Goal: Transaction & Acquisition: Purchase product/service

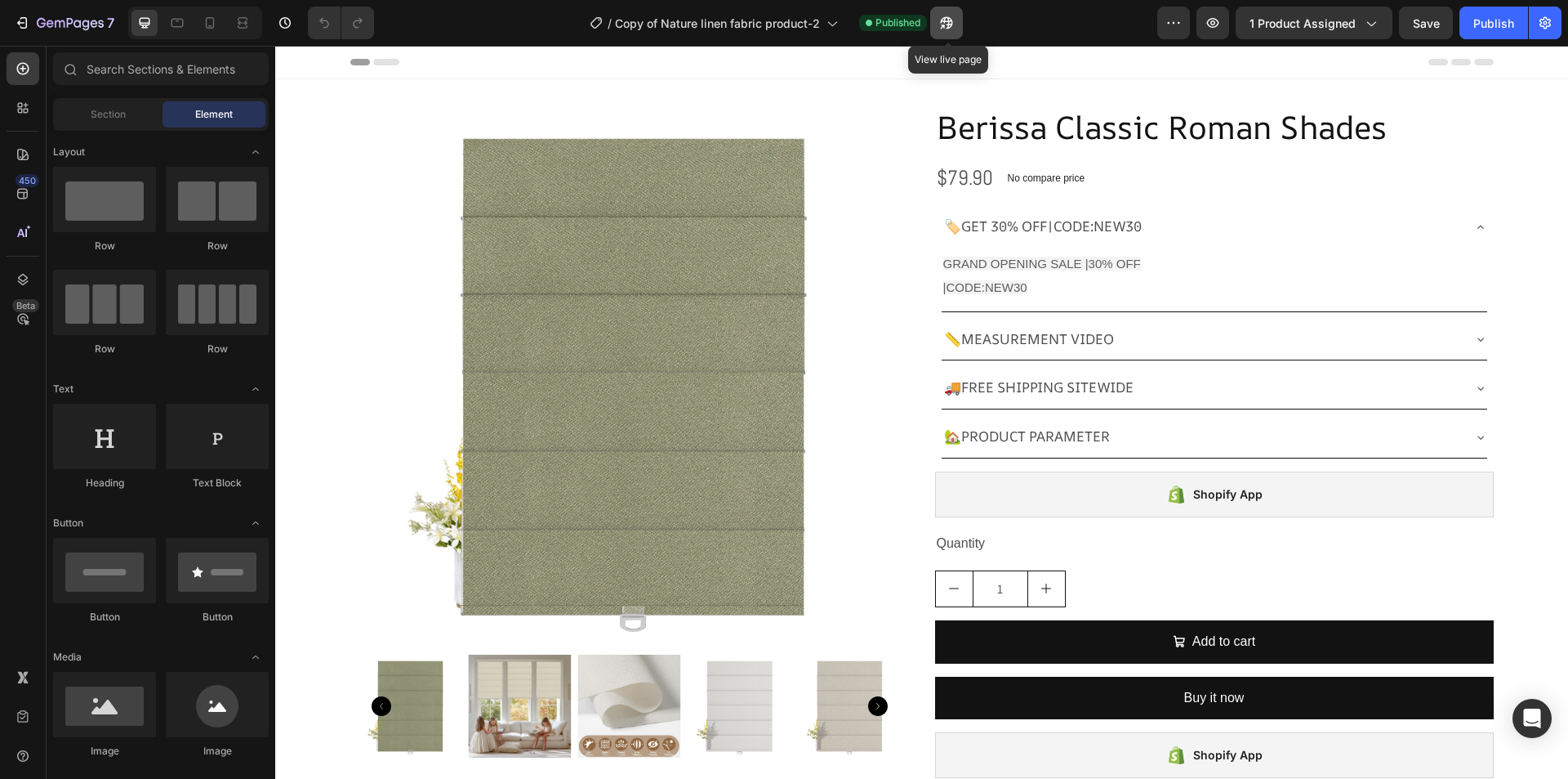
click at [944, 28] on icon "button" at bounding box center [947, 23] width 16 height 16
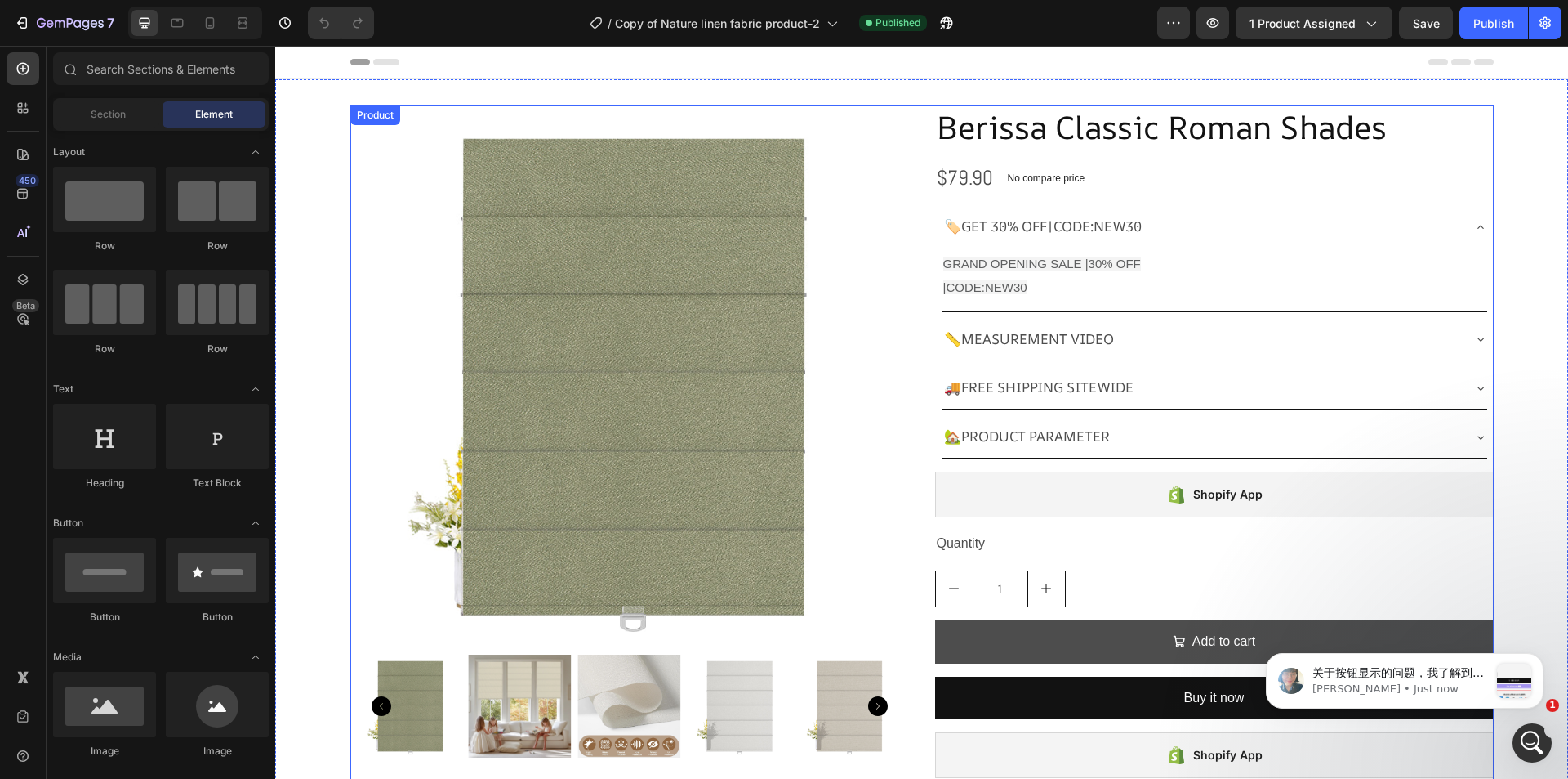
scroll to position [245, 0]
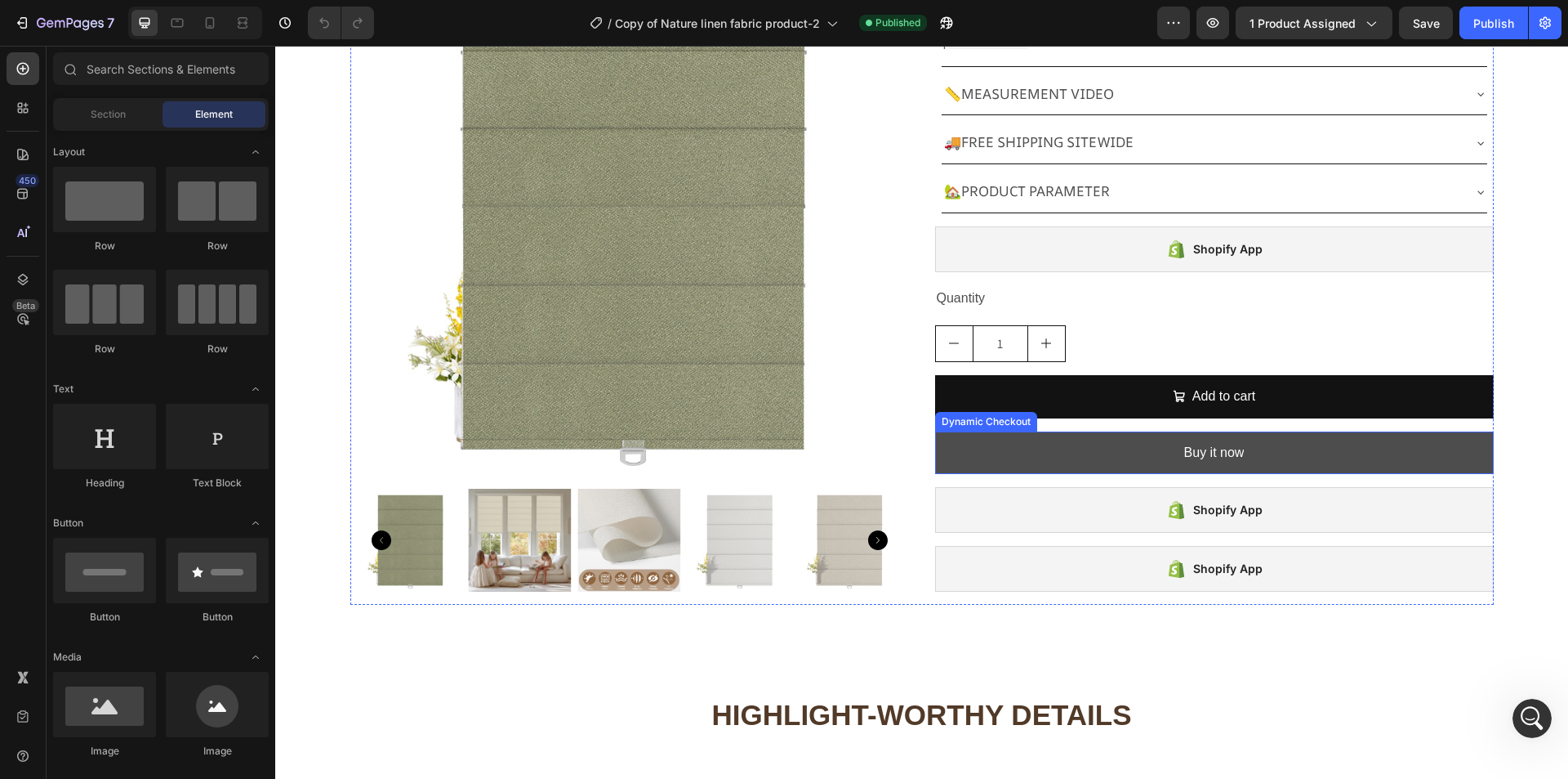
click at [935, 445] on button "Buy it now" at bounding box center [1214, 454] width 559 height 44
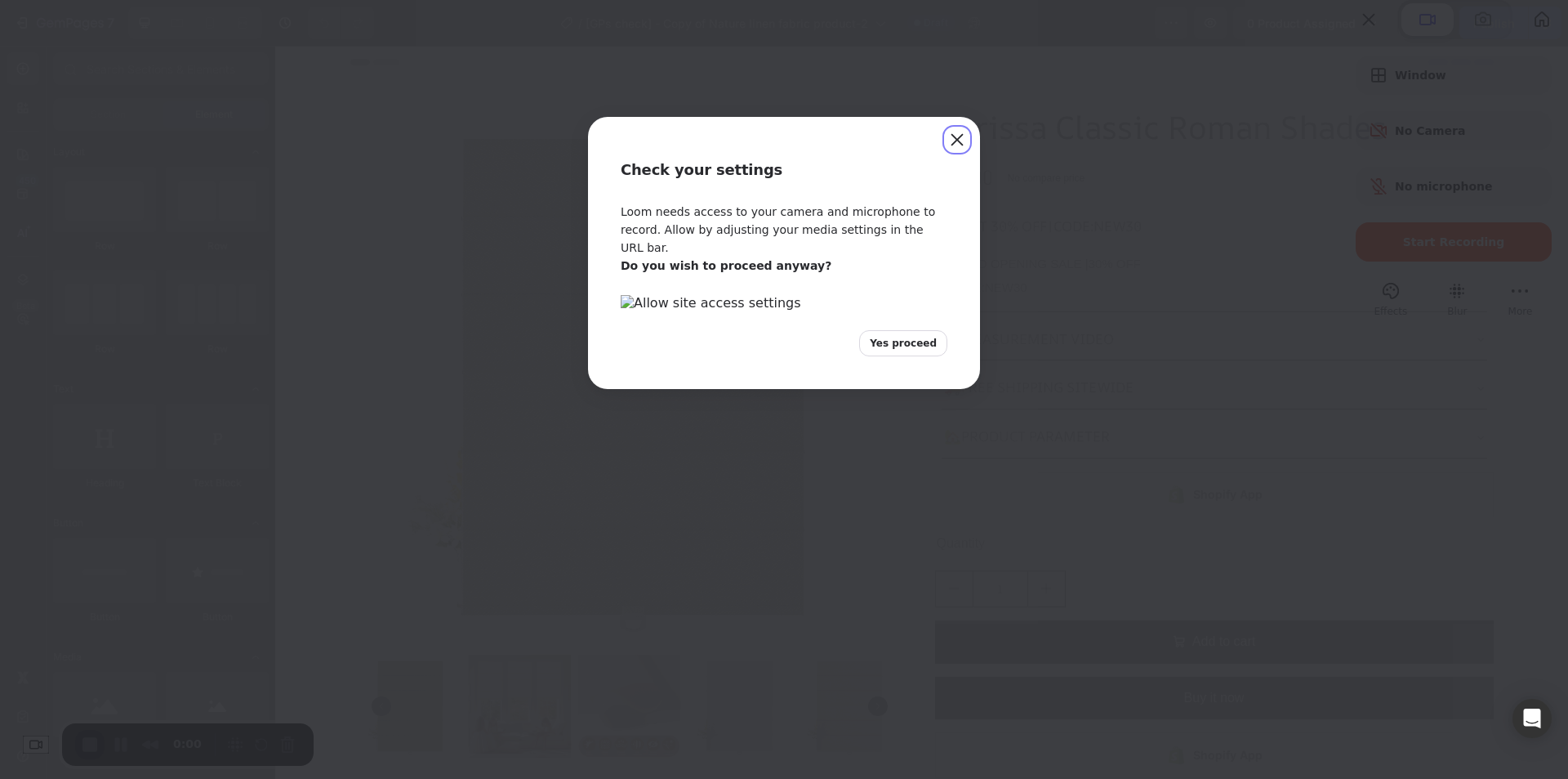
click at [926, 351] on span "Yes proceed" at bounding box center [903, 343] width 67 height 15
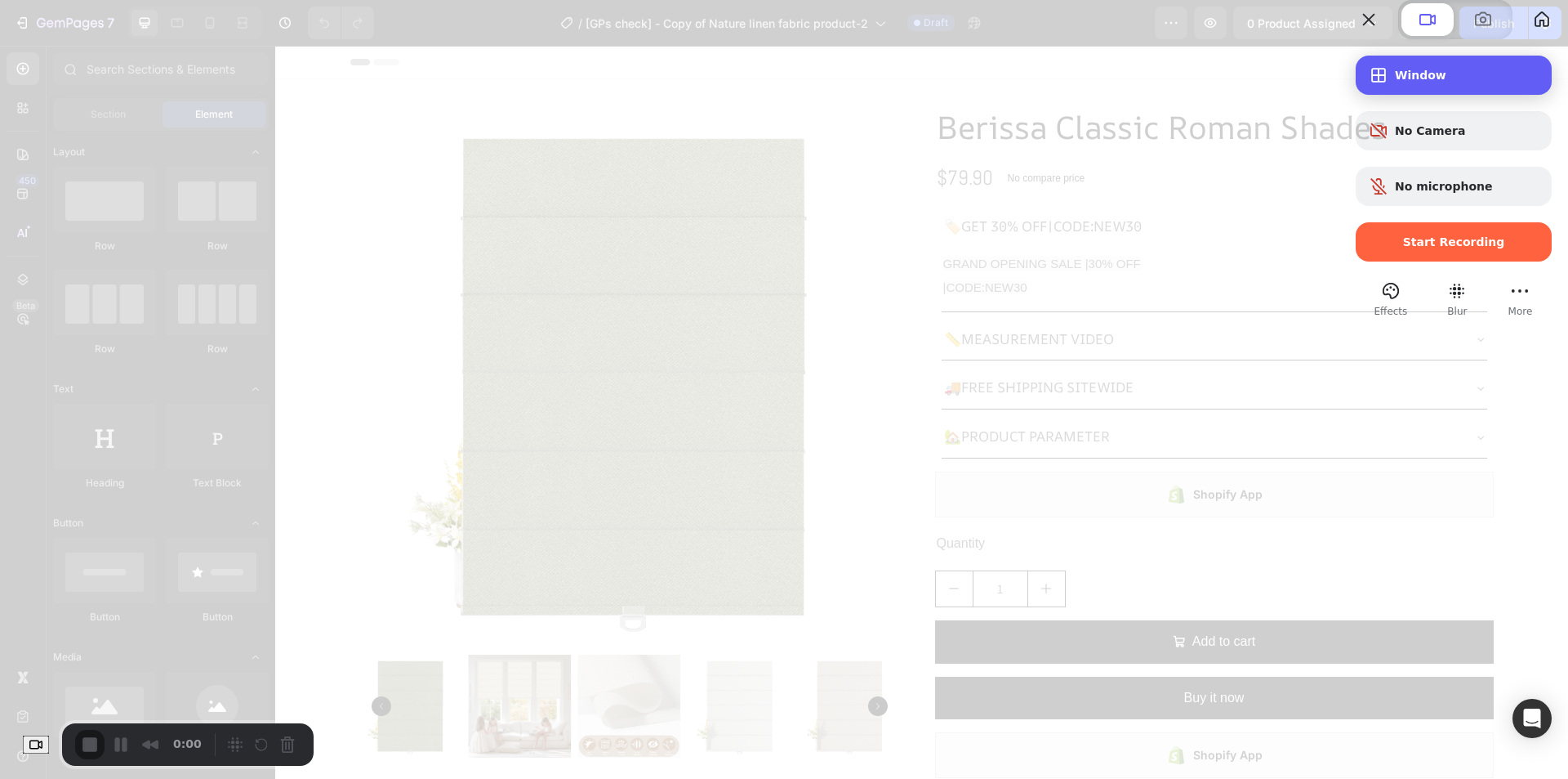
click at [1402, 82] on span "Window" at bounding box center [1466, 75] width 144 height 13
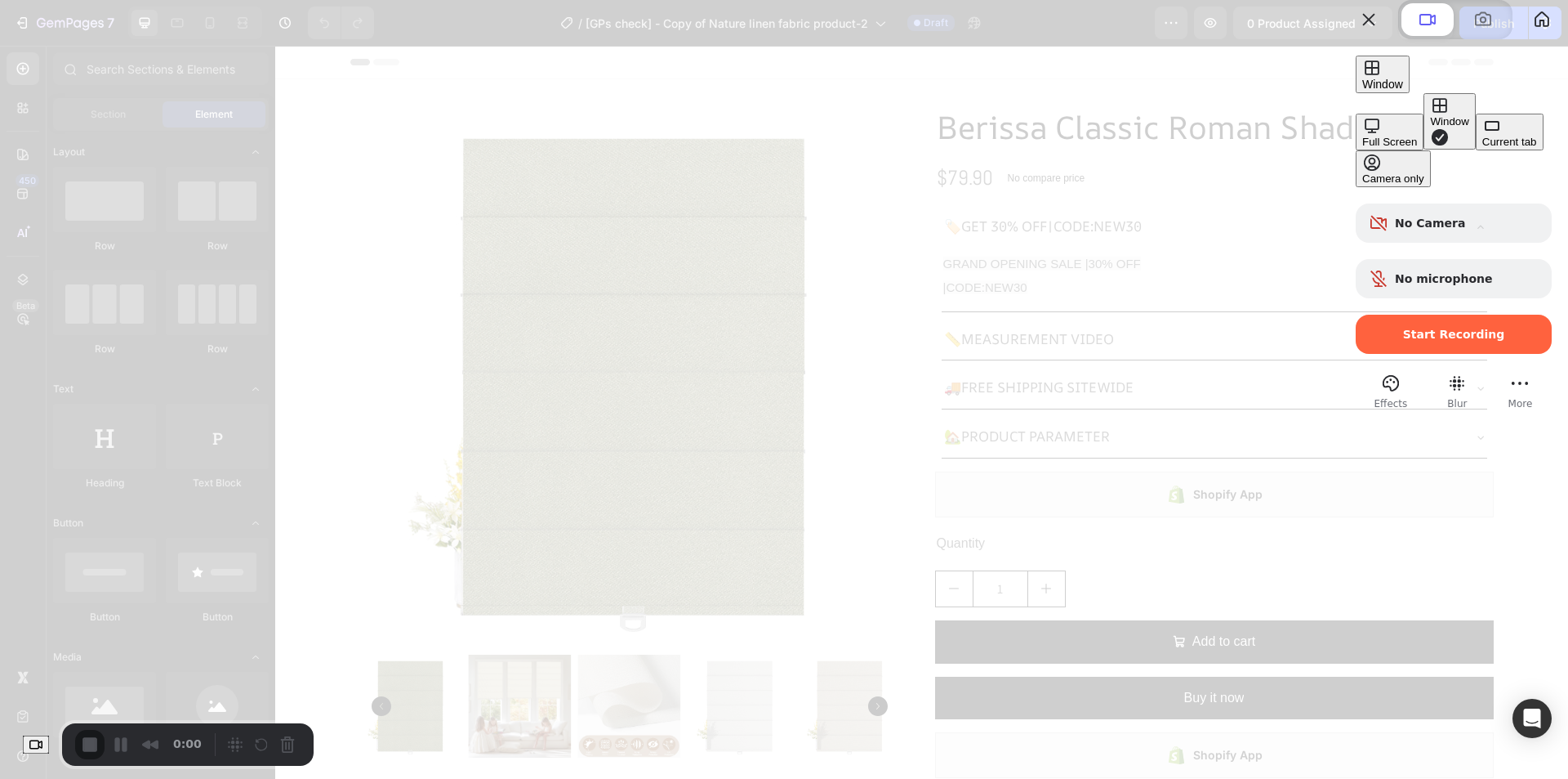
click at [1475, 150] on button "Current tab" at bounding box center [1509, 132] width 68 height 36
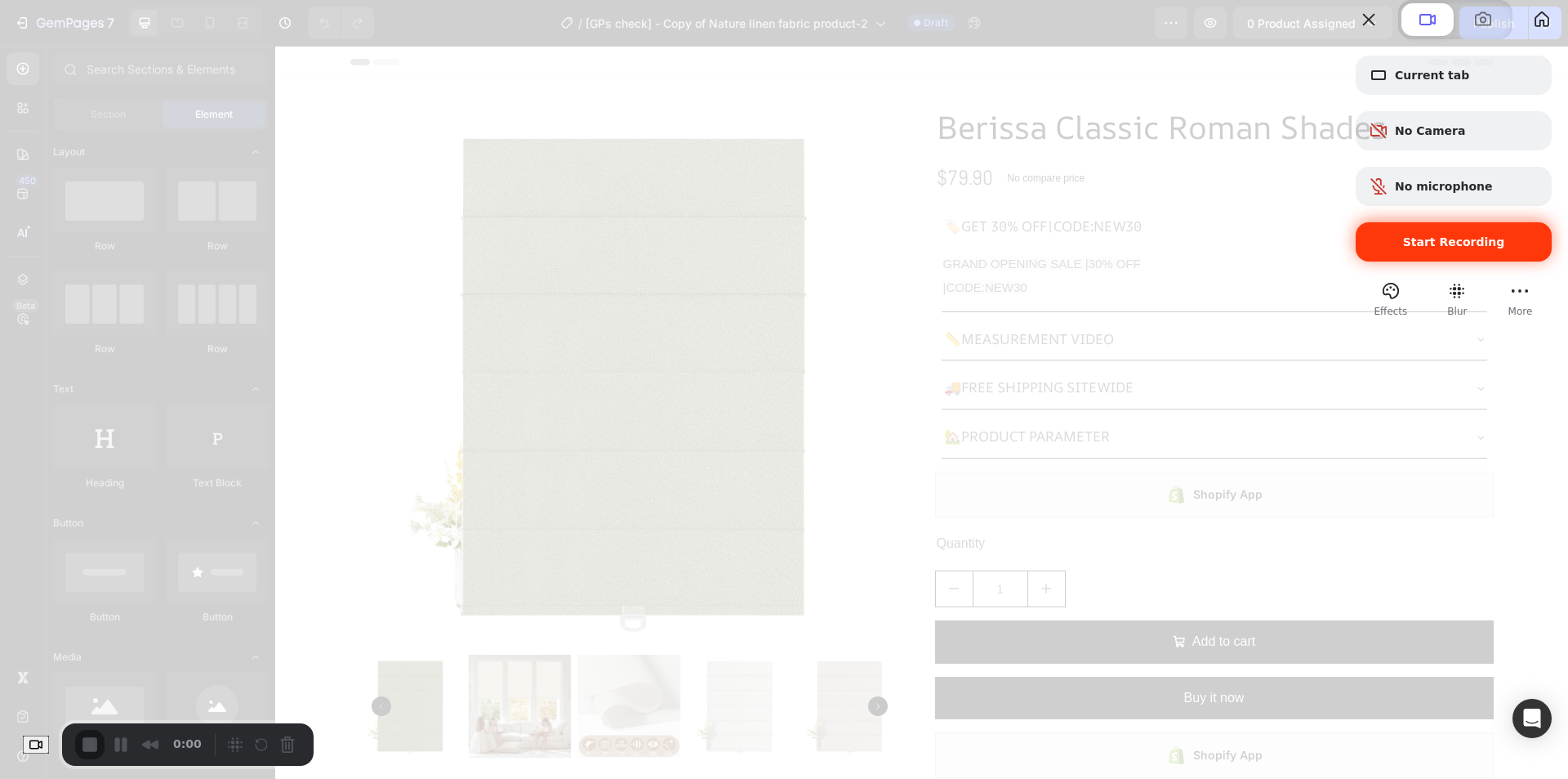
click at [1423, 248] on span "Start Recording" at bounding box center [1454, 242] width 102 height 13
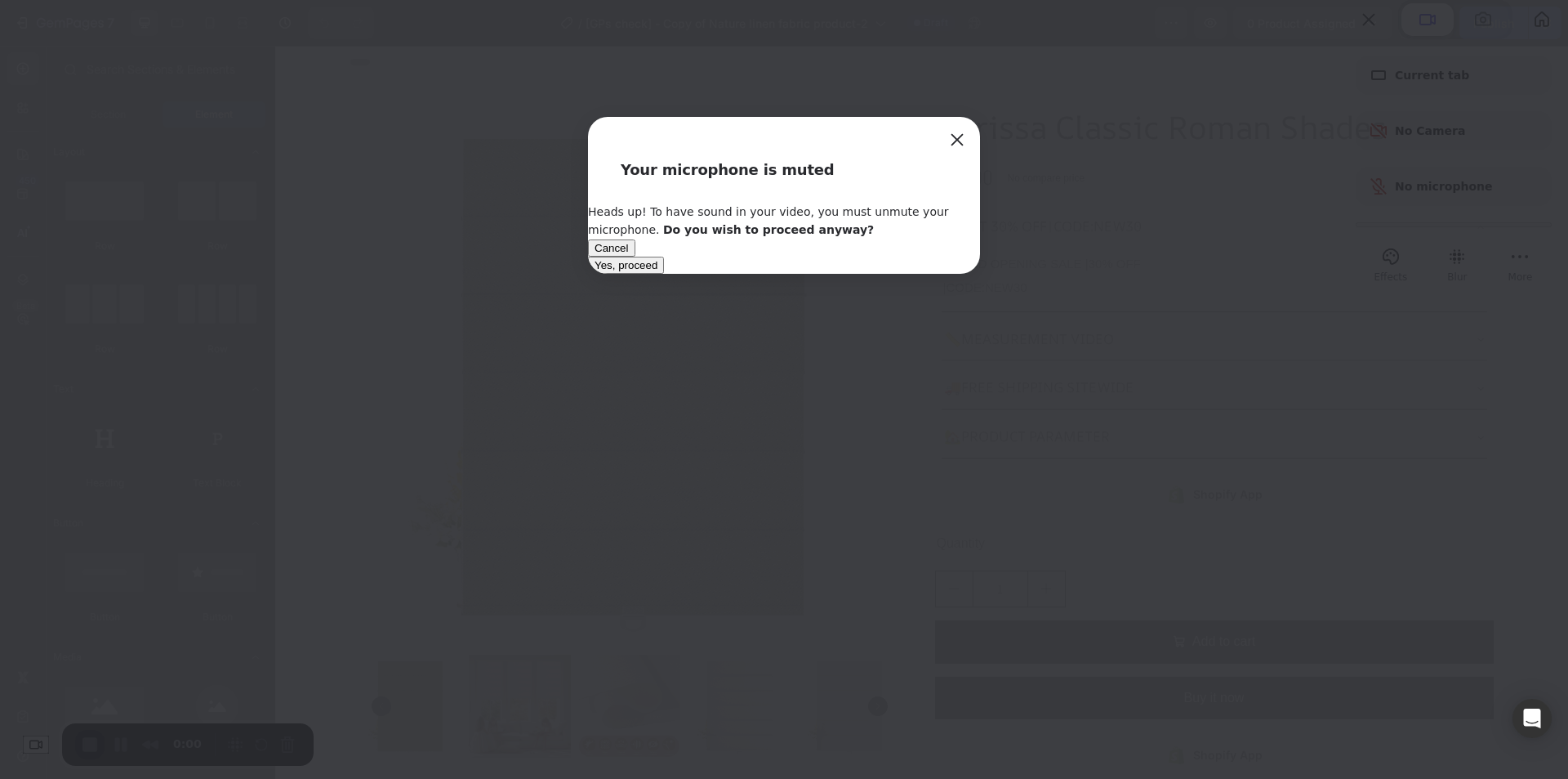
click at [658, 271] on span "Yes, proceed" at bounding box center [625, 265] width 63 height 12
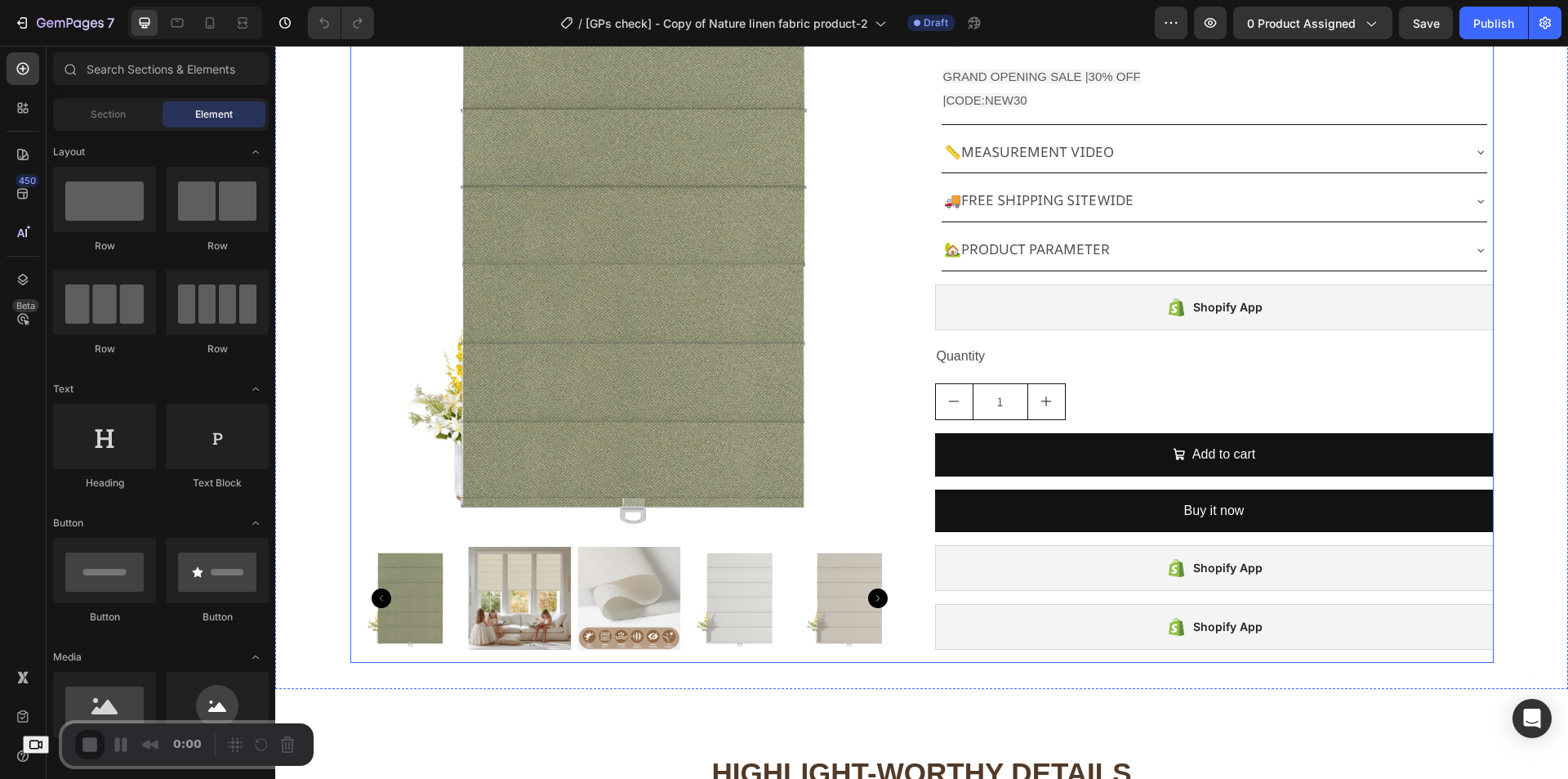
scroll to position [245, 0]
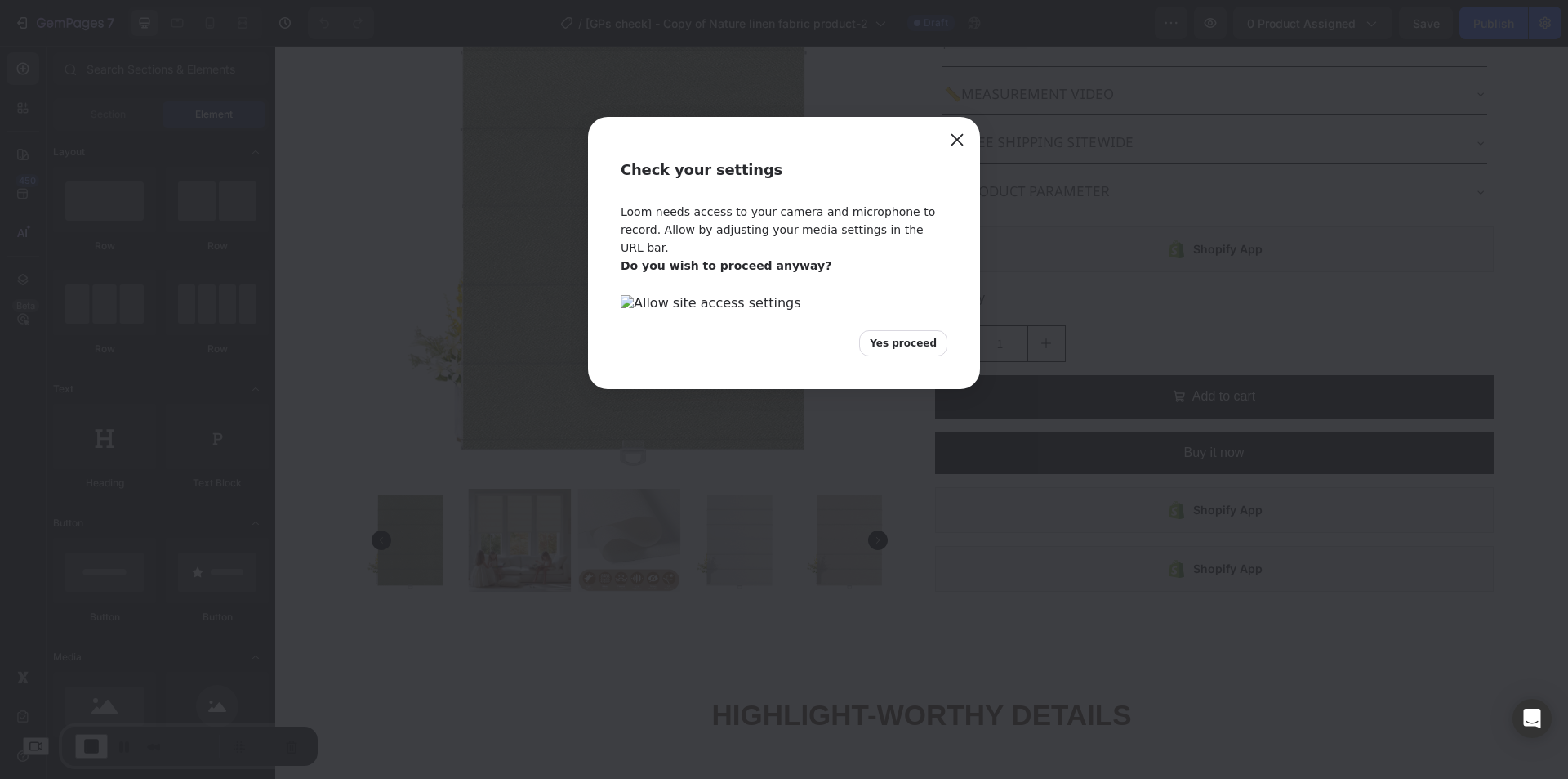
drag, startPoint x: 908, startPoint y: 541, endPoint x: 941, endPoint y: 521, distance: 38.6
click at [908, 351] on span "Yes proceed" at bounding box center [903, 343] width 67 height 15
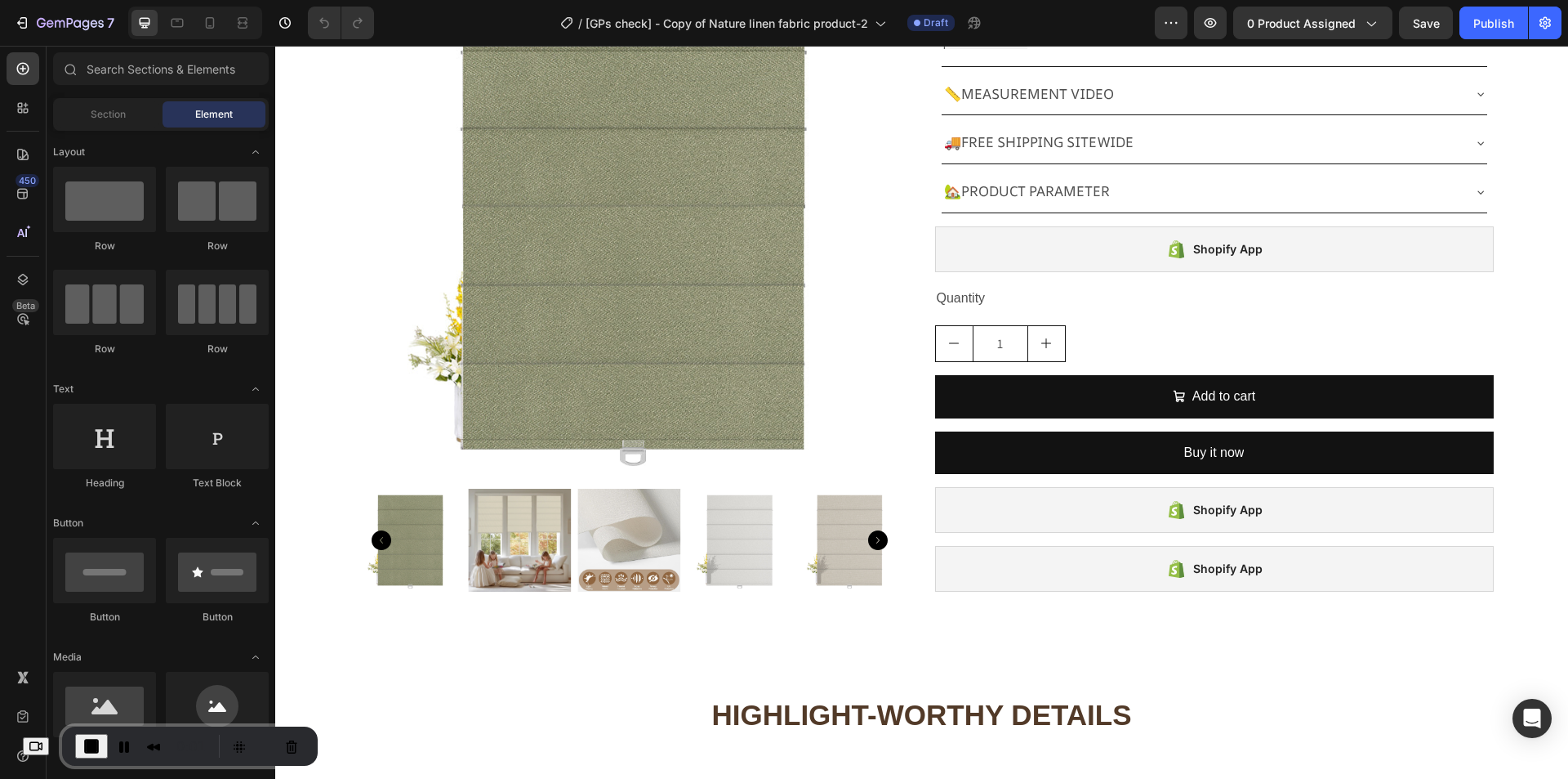
drag, startPoint x: 1297, startPoint y: 503, endPoint x: 1037, endPoint y: 475, distance: 261.5
click at [1023, 457] on button "Buy it now" at bounding box center [1214, 454] width 559 height 44
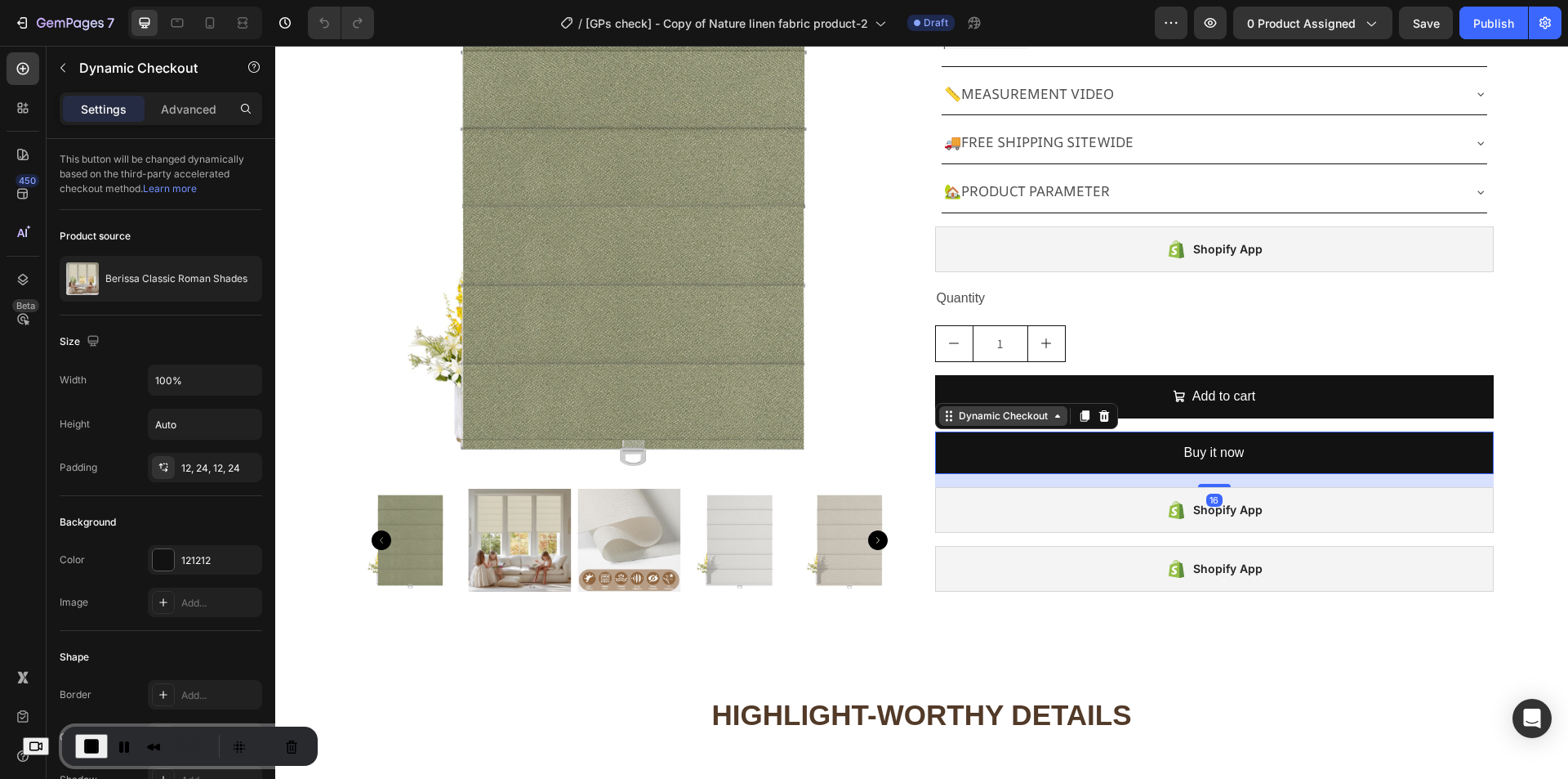
click at [999, 419] on div "Dynamic Checkout" at bounding box center [1003, 415] width 95 height 15
click at [1097, 416] on icon at bounding box center [1104, 415] width 13 height 13
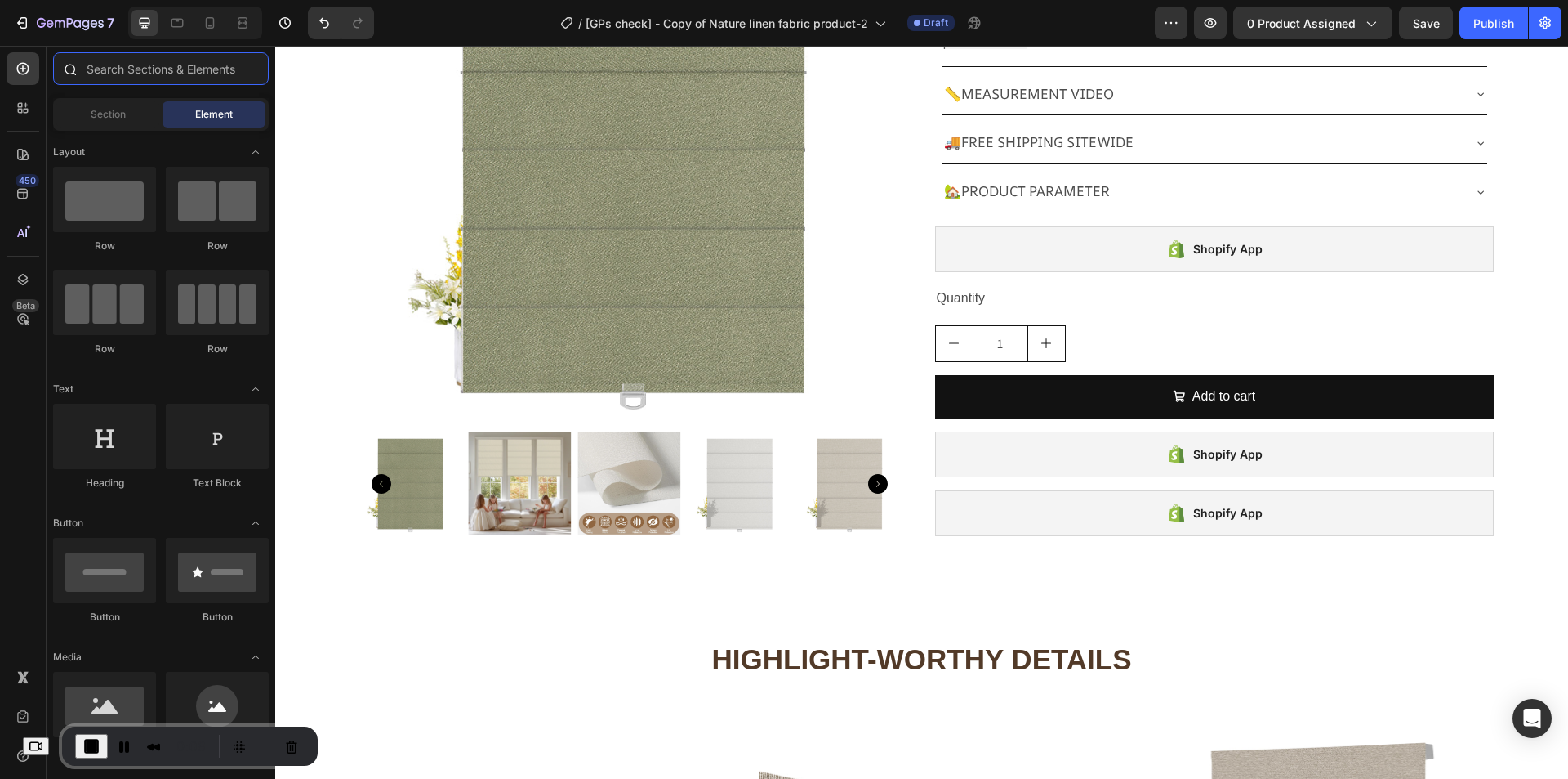
click at [134, 71] on input "text" at bounding box center [160, 69] width 215 height 33
type input "b"
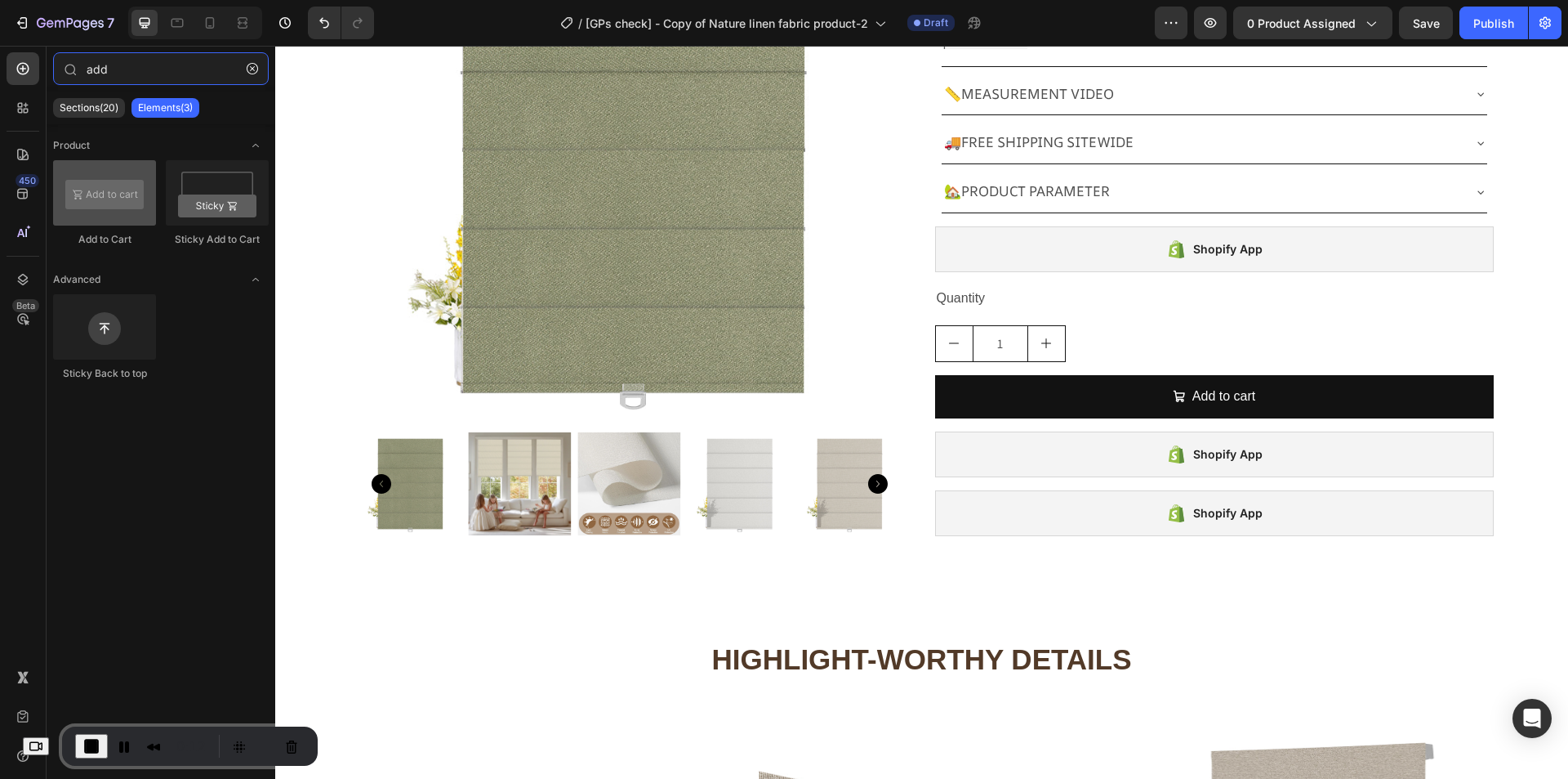
type input "add"
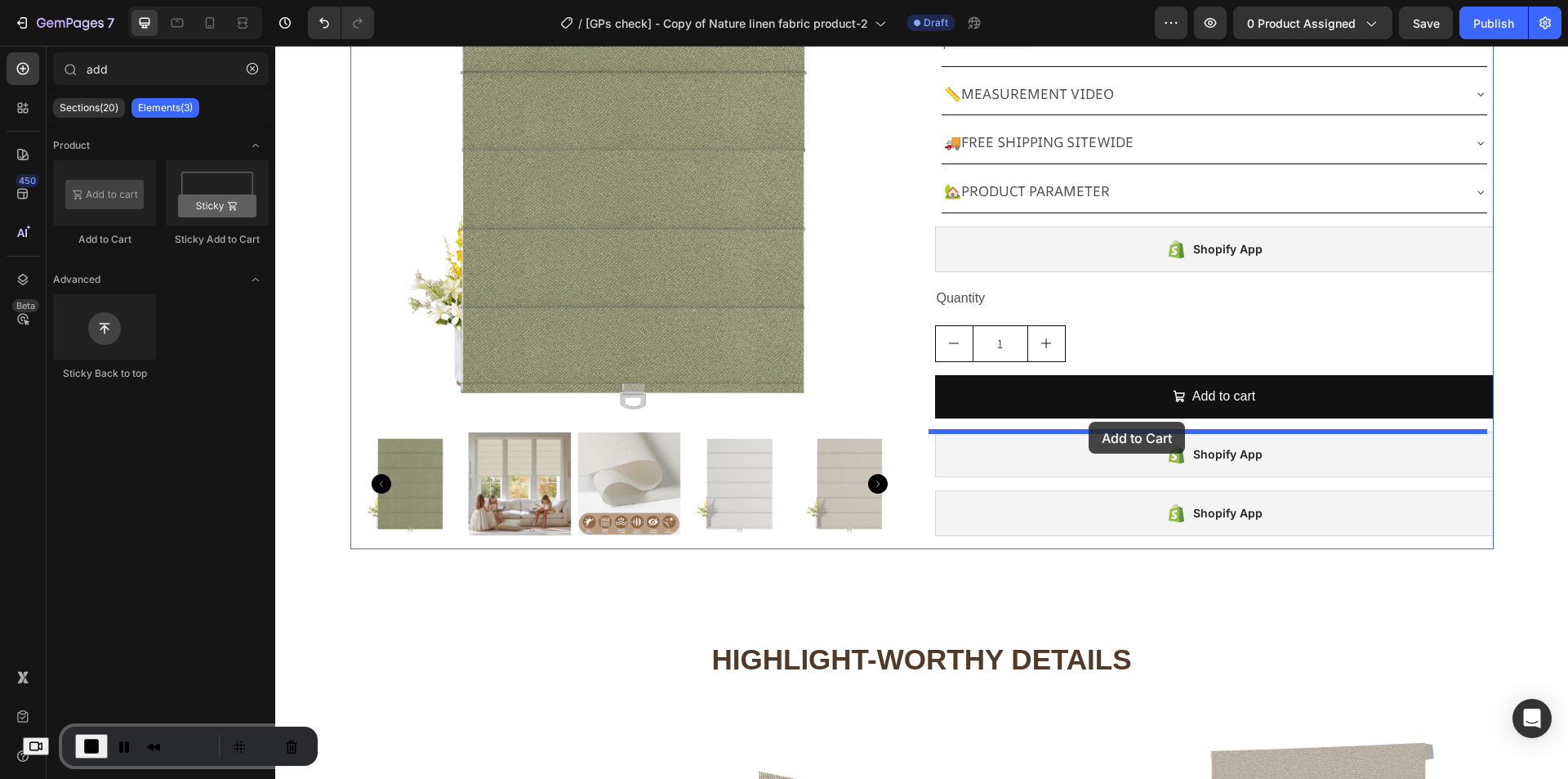
drag, startPoint x: 869, startPoint y: 365, endPoint x: 1088, endPoint y: 422, distance: 226.3
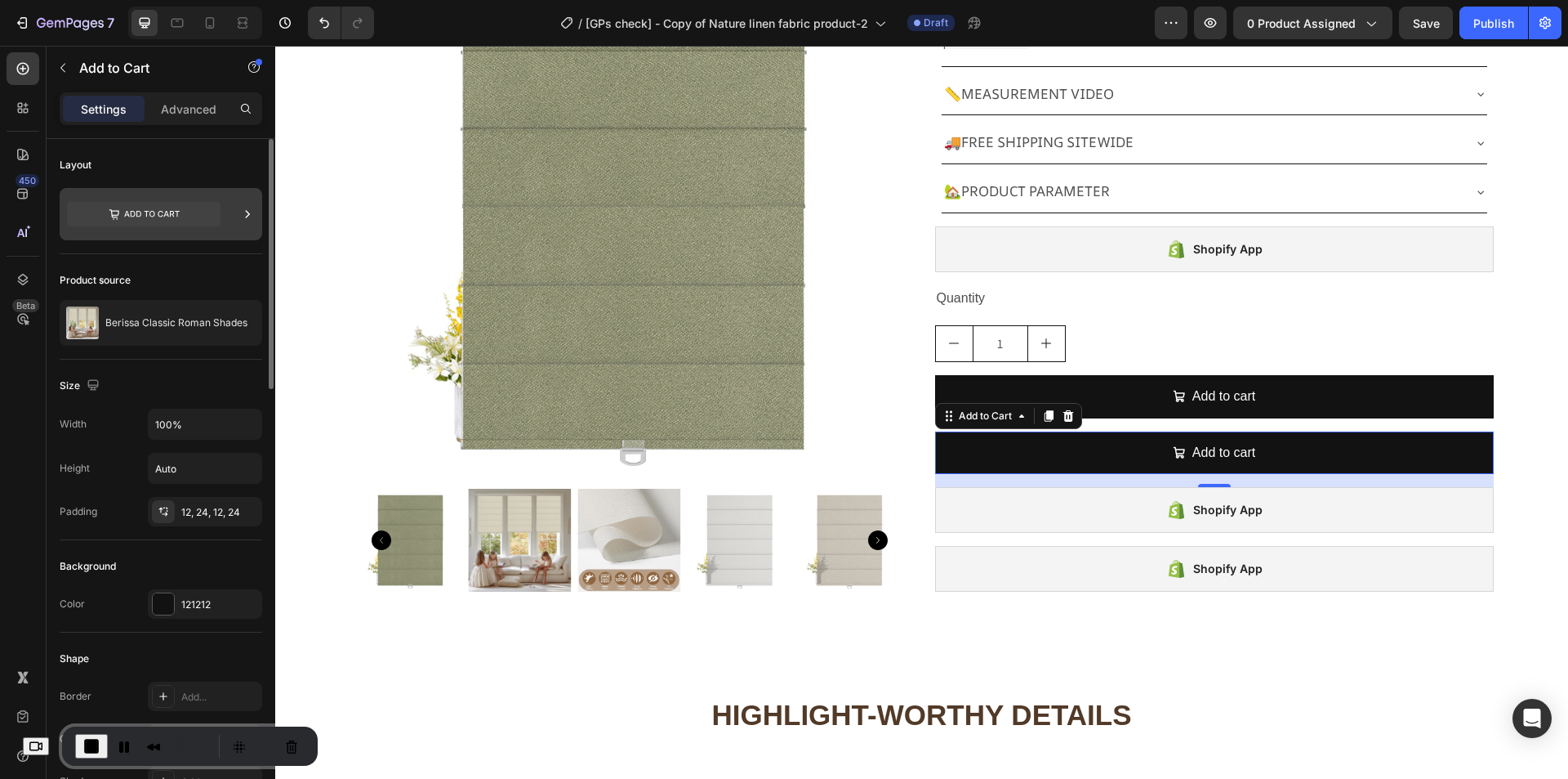
click at [156, 217] on icon at bounding box center [144, 214] width 154 height 25
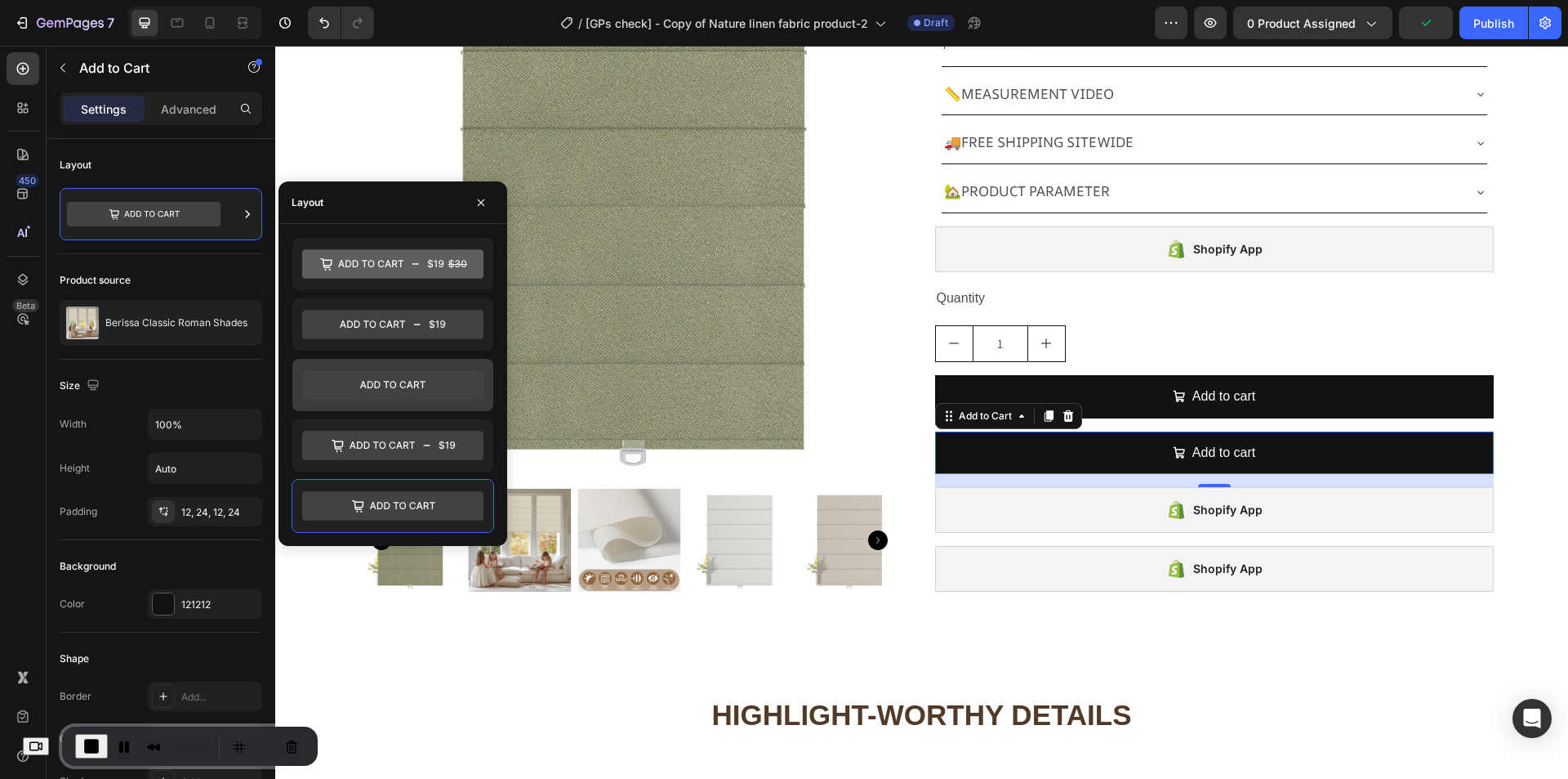
click at [408, 380] on icon at bounding box center [393, 385] width 182 height 29
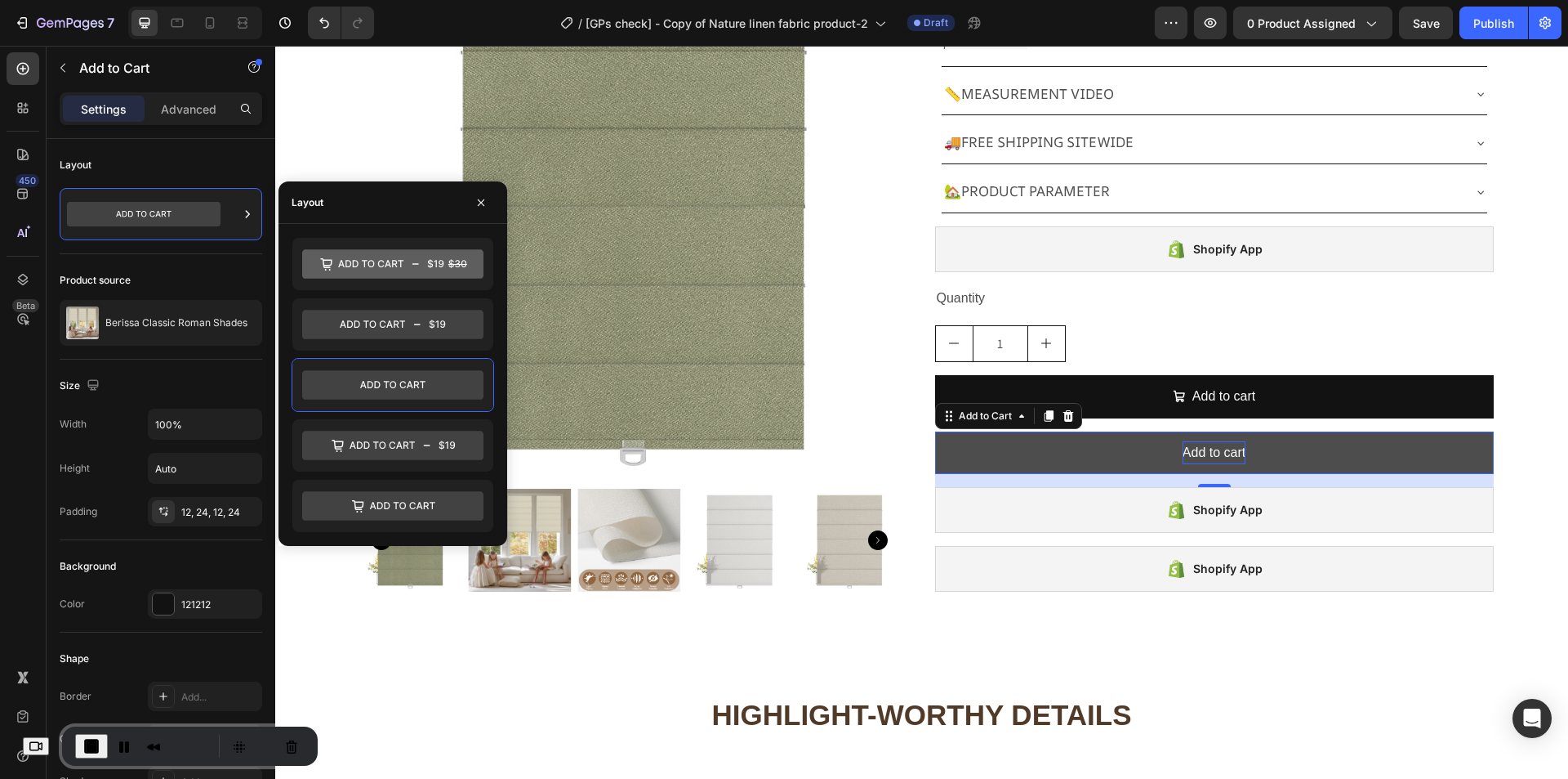
click at [1212, 451] on div "Add to cart" at bounding box center [1214, 453] width 63 height 24
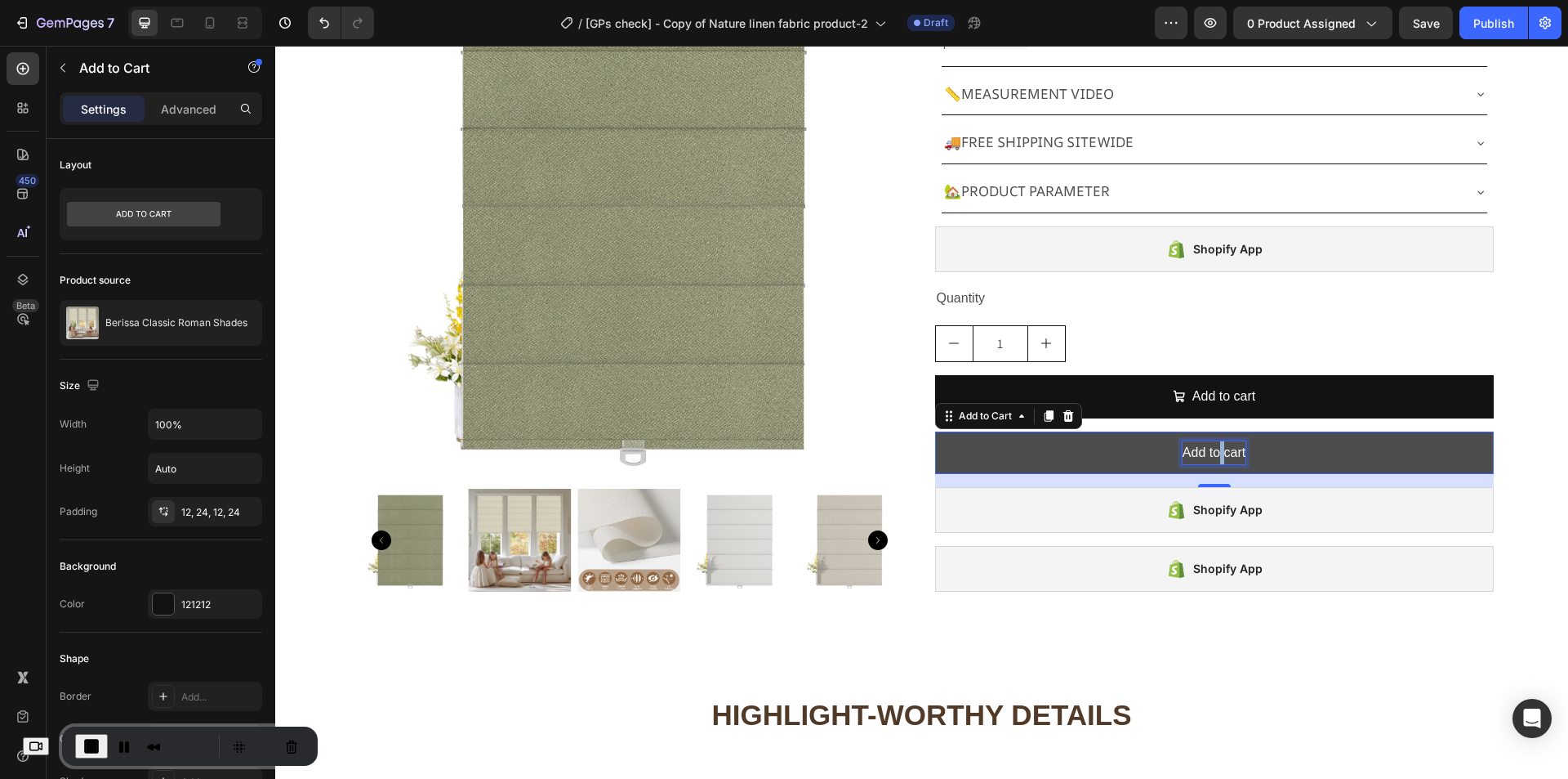
click at [1212, 451] on p "Add to cart" at bounding box center [1214, 453] width 63 height 24
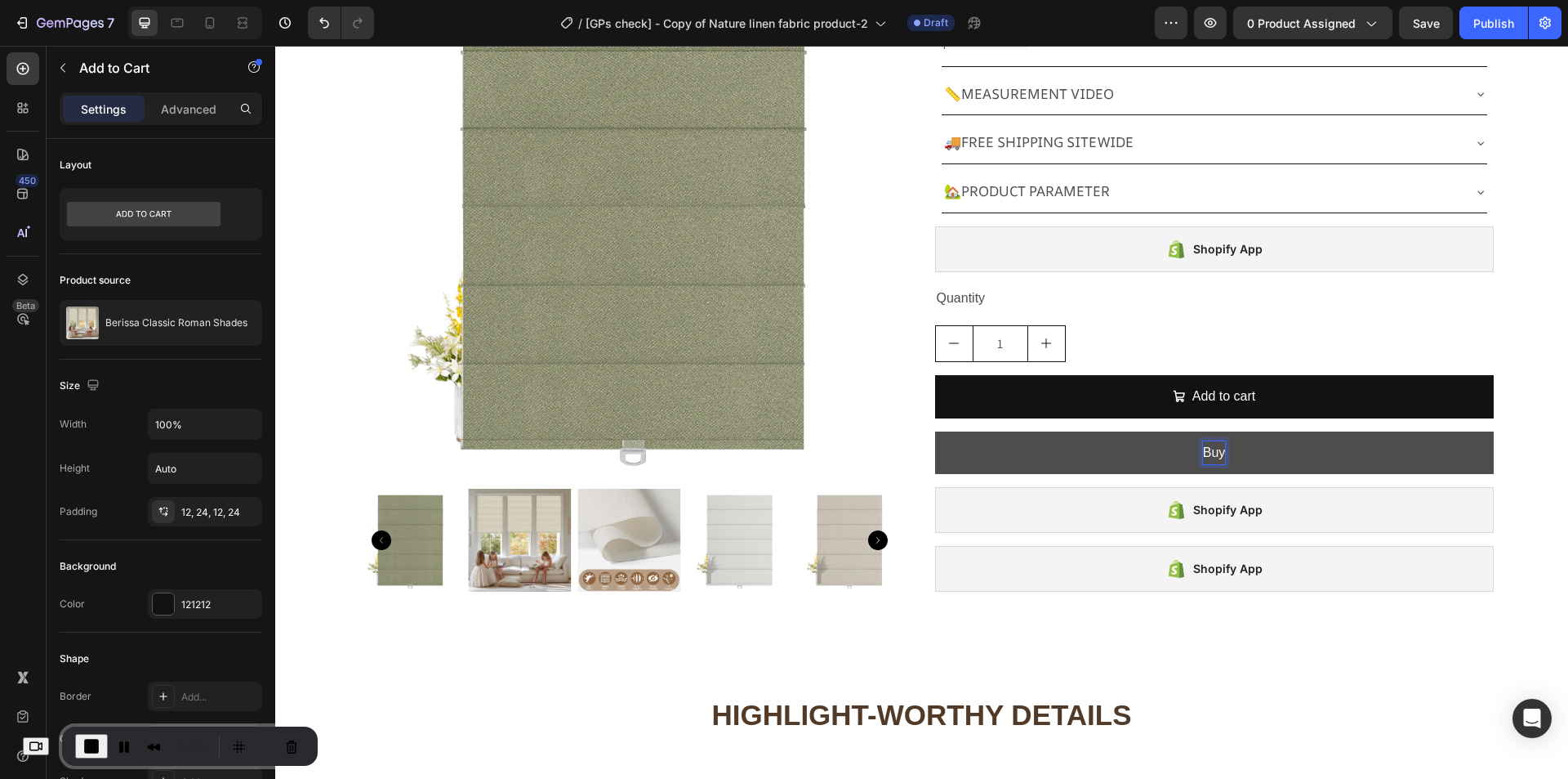
click at [935, 432] on button "Buy" at bounding box center [1214, 454] width 559 height 44
click at [935, 432] on button "Buy it" at bounding box center [1214, 454] width 559 height 44
click at [984, 449] on button "Buy it now" at bounding box center [1214, 454] width 559 height 44
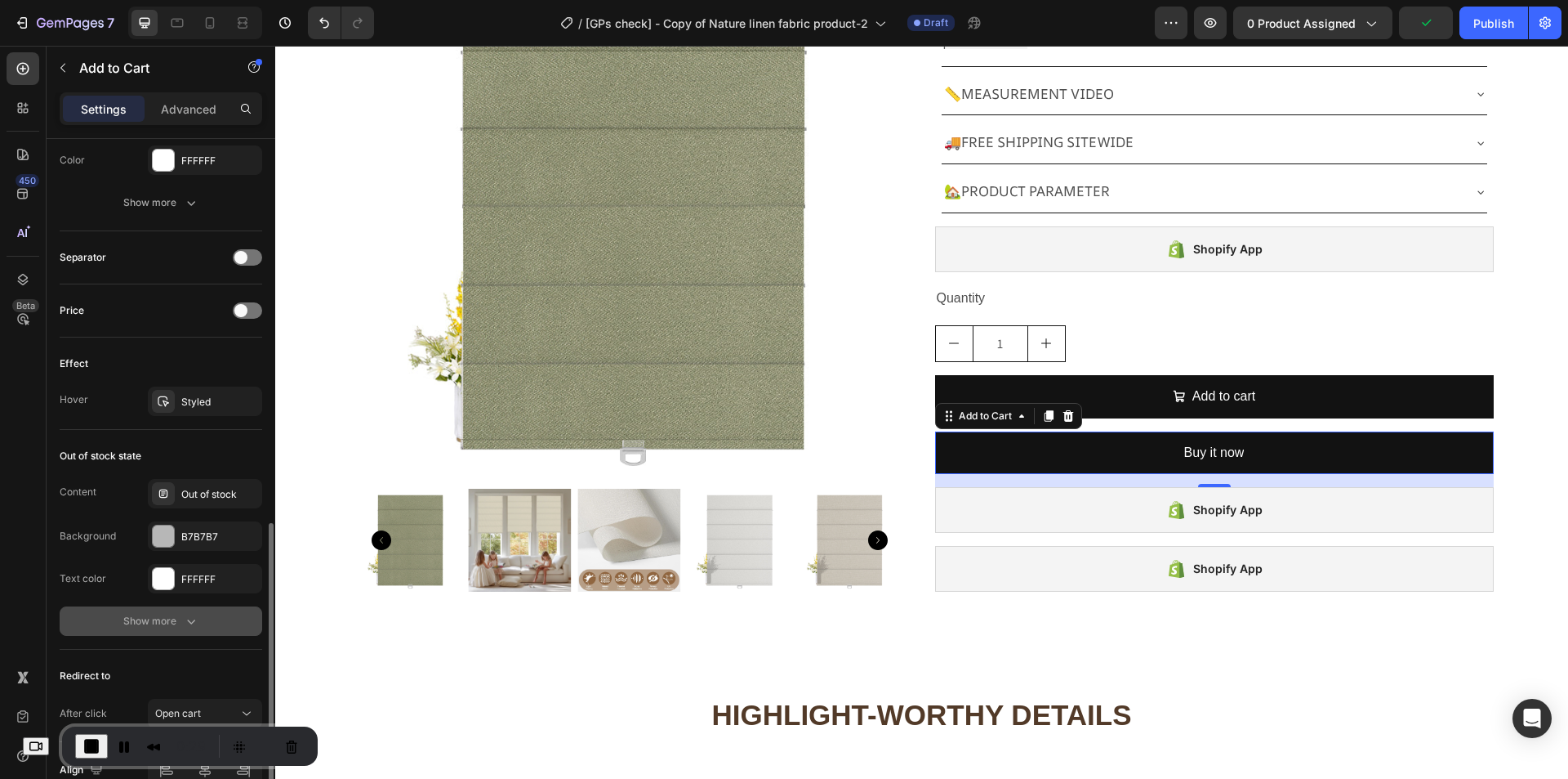
scroll to position [1064, 0]
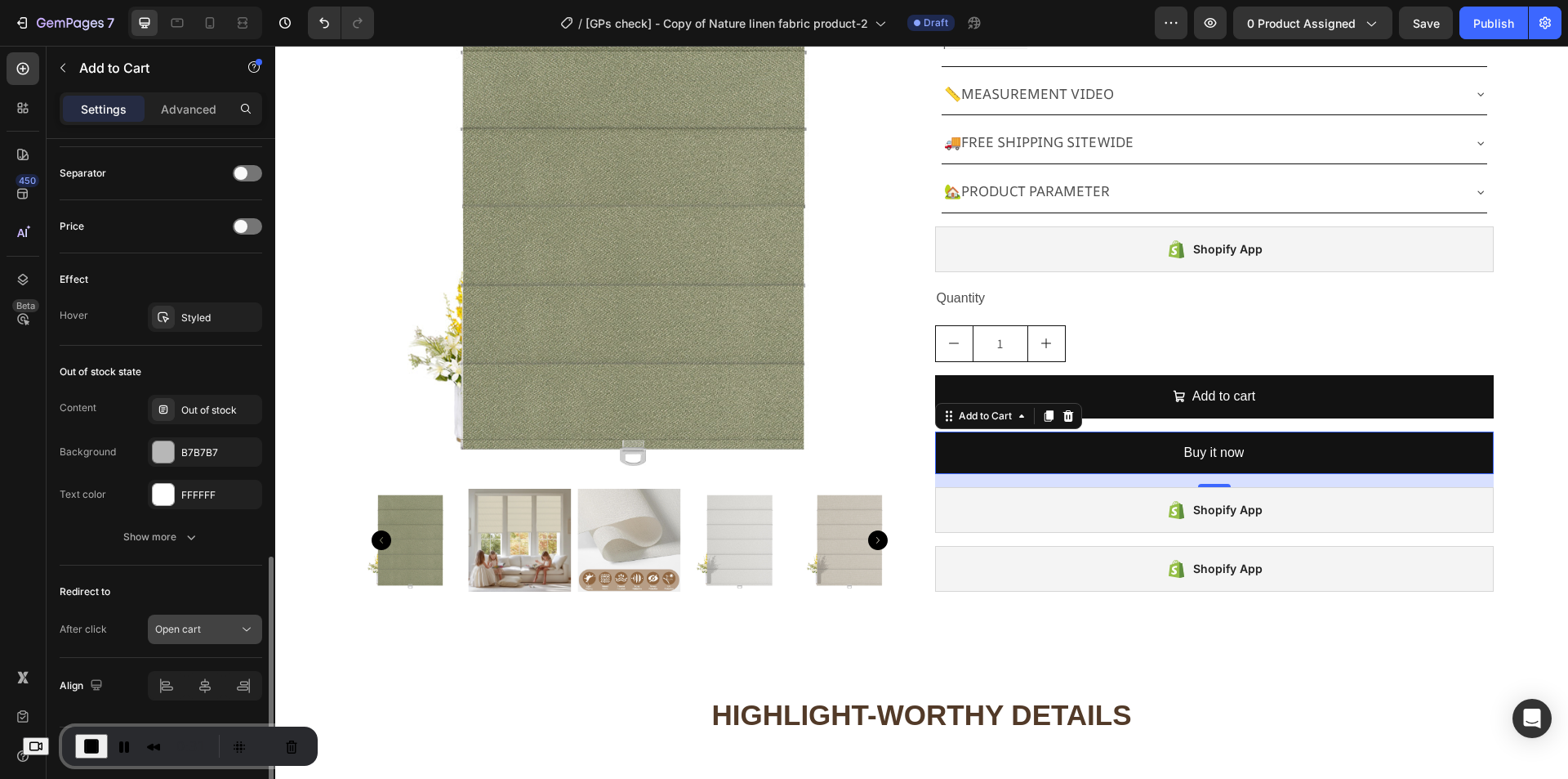
click at [225, 624] on div "Open cart" at bounding box center [197, 629] width 84 height 15
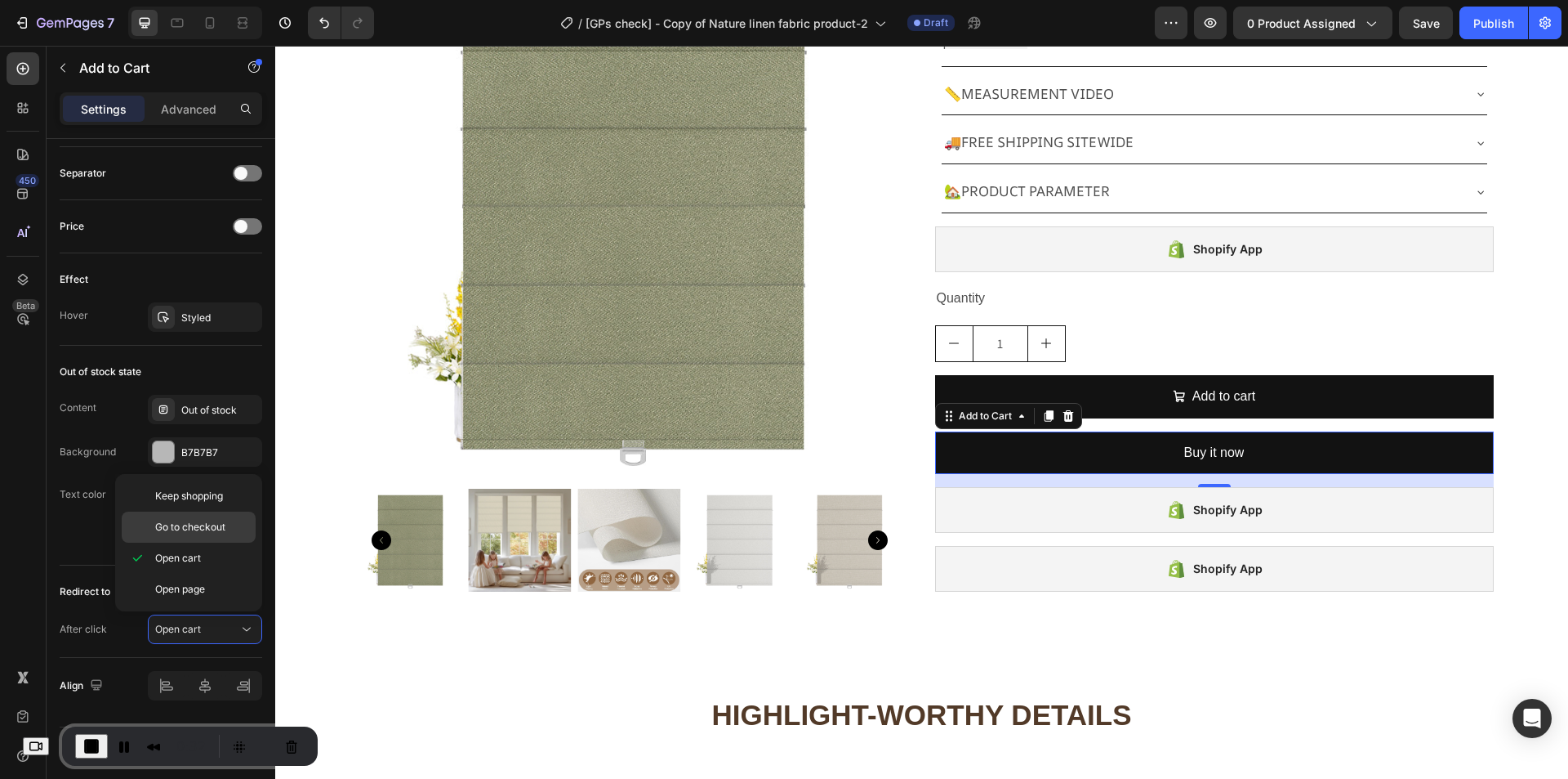
click at [210, 523] on span "Go to checkout" at bounding box center [190, 527] width 70 height 15
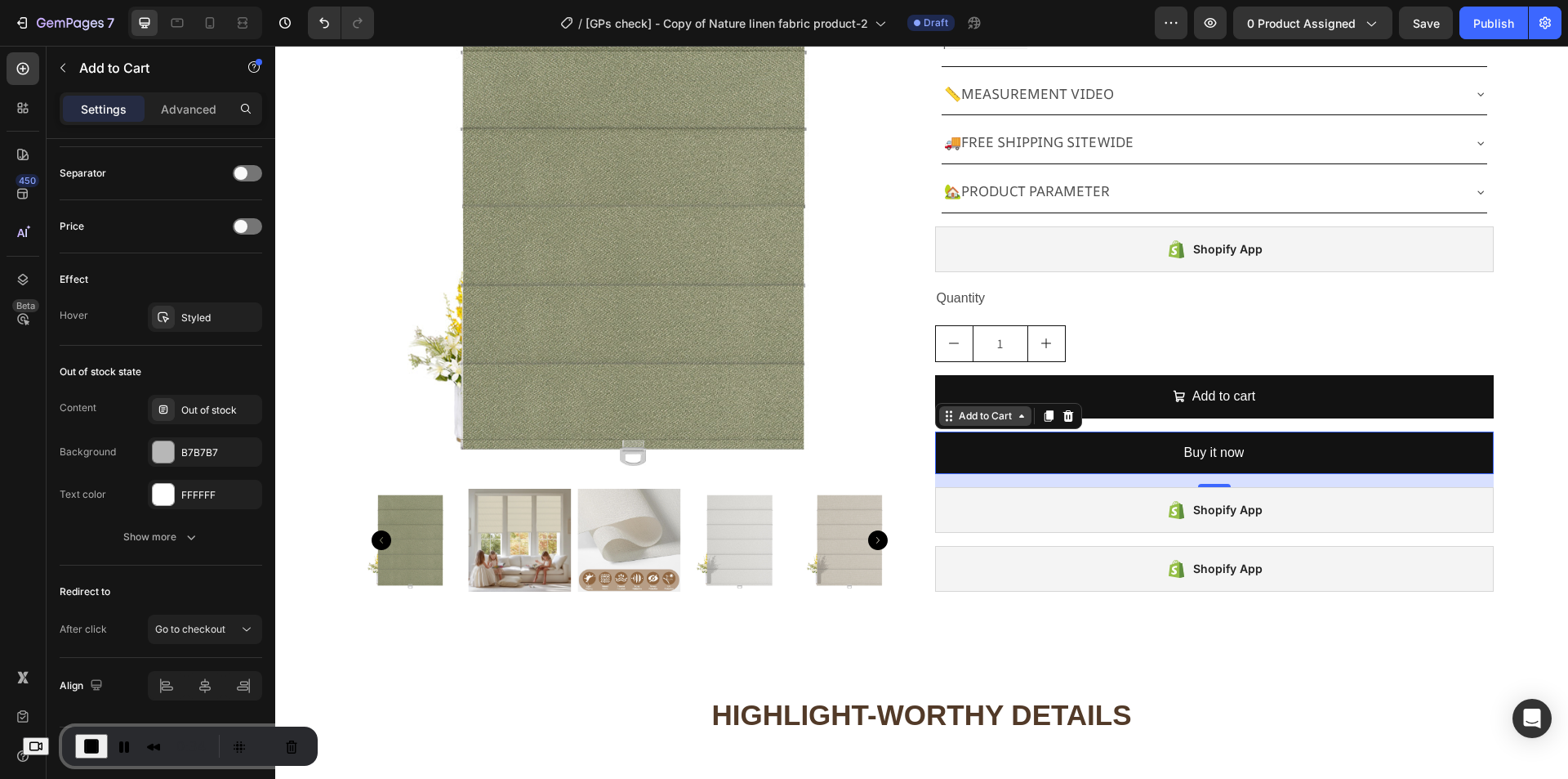
click at [994, 418] on div "Add to Cart" at bounding box center [986, 415] width 60 height 15
click at [101, 748] on span "End Recording" at bounding box center [92, 746] width 20 height 20
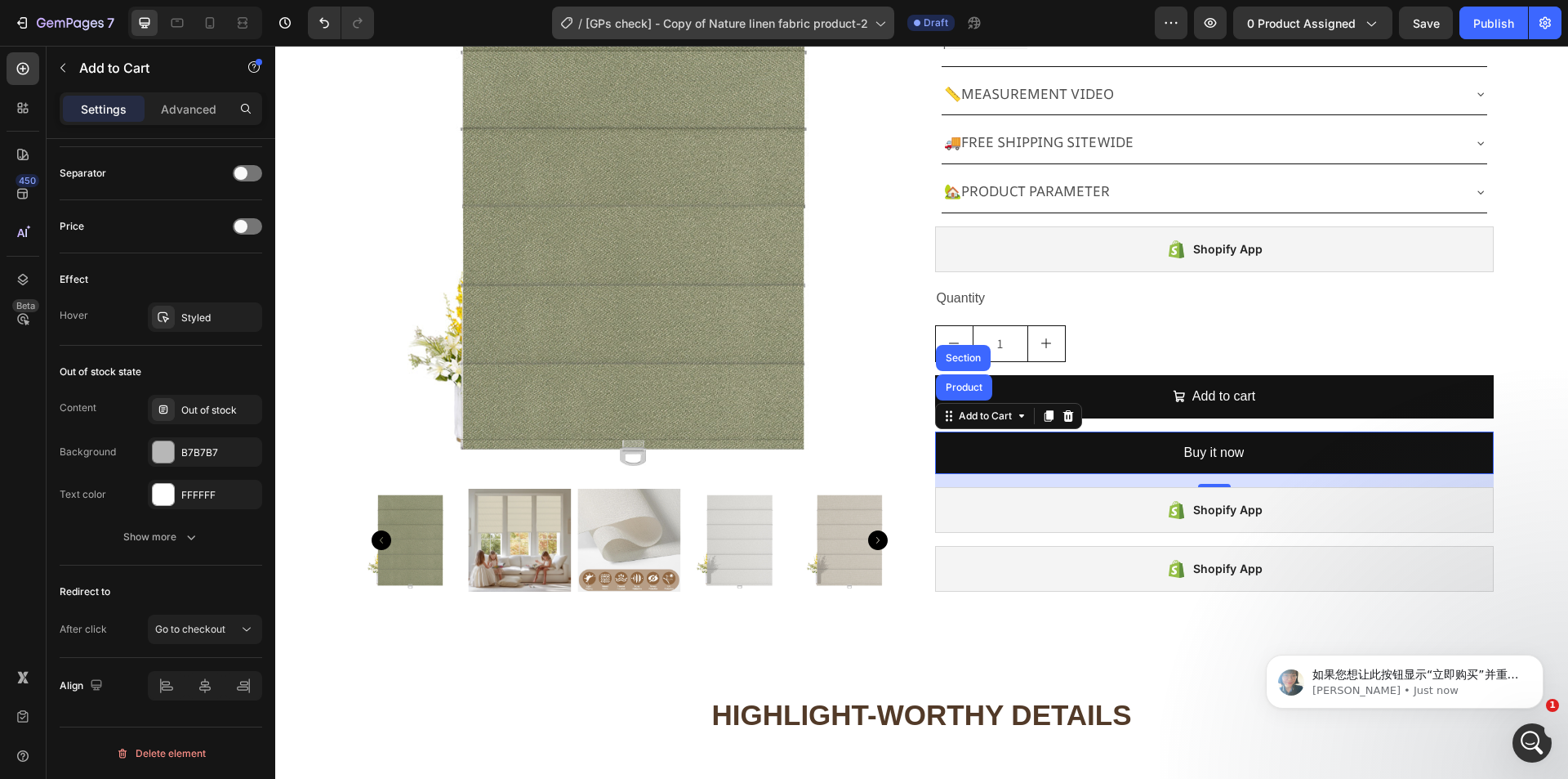
scroll to position [0, 0]
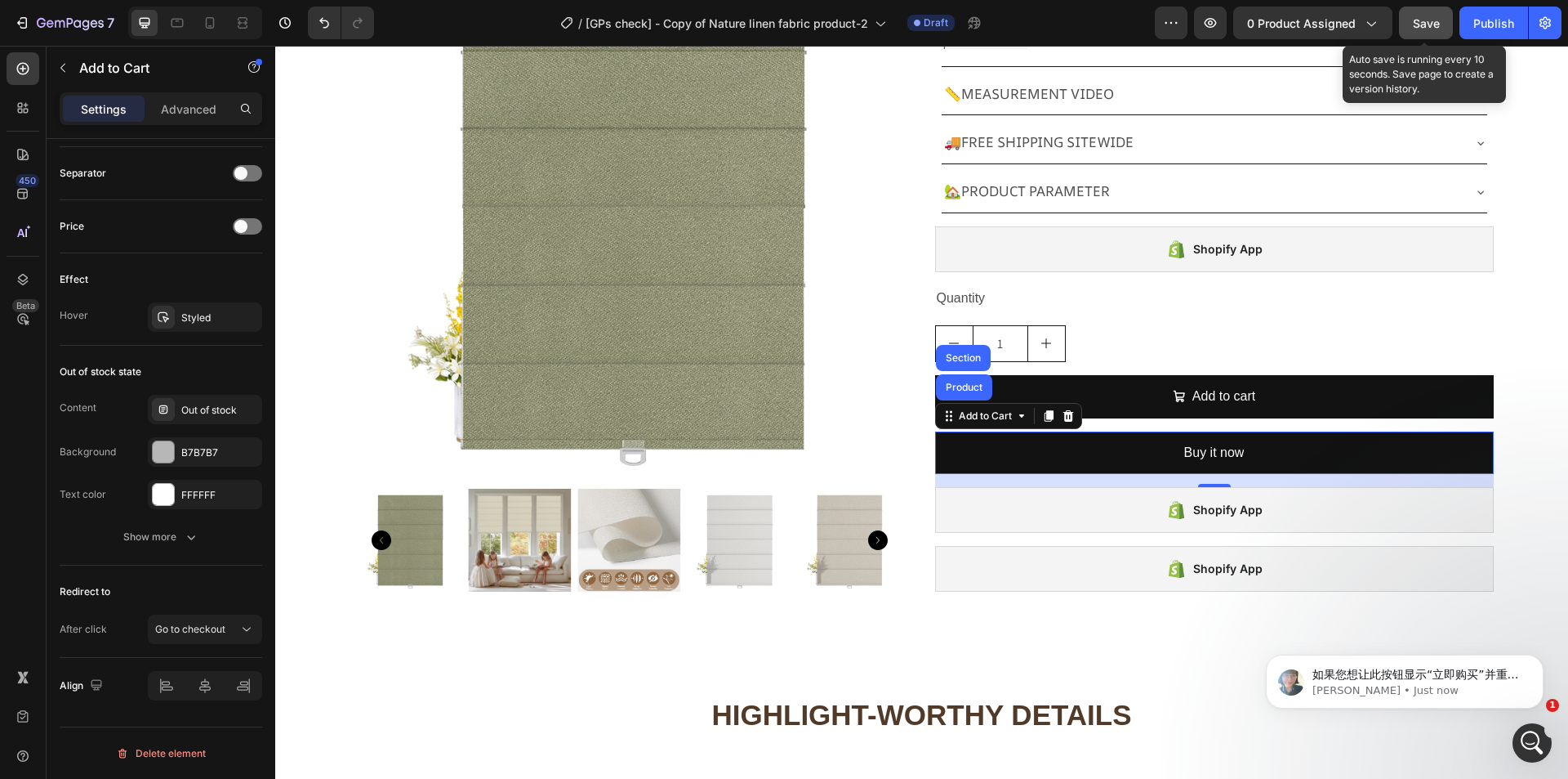
click at [1420, 19] on span "Save" at bounding box center [1426, 23] width 27 height 14
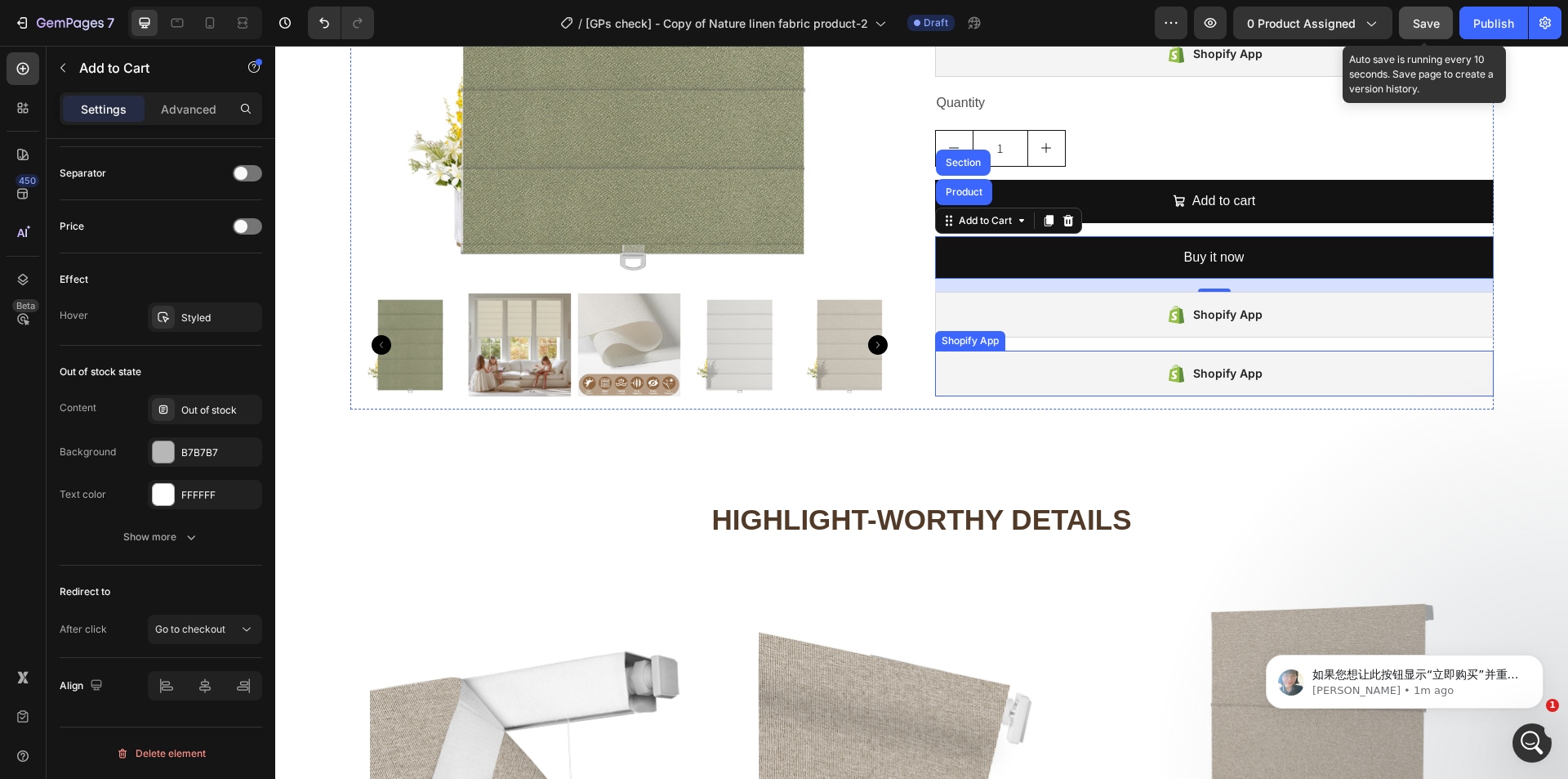
scroll to position [490, 0]
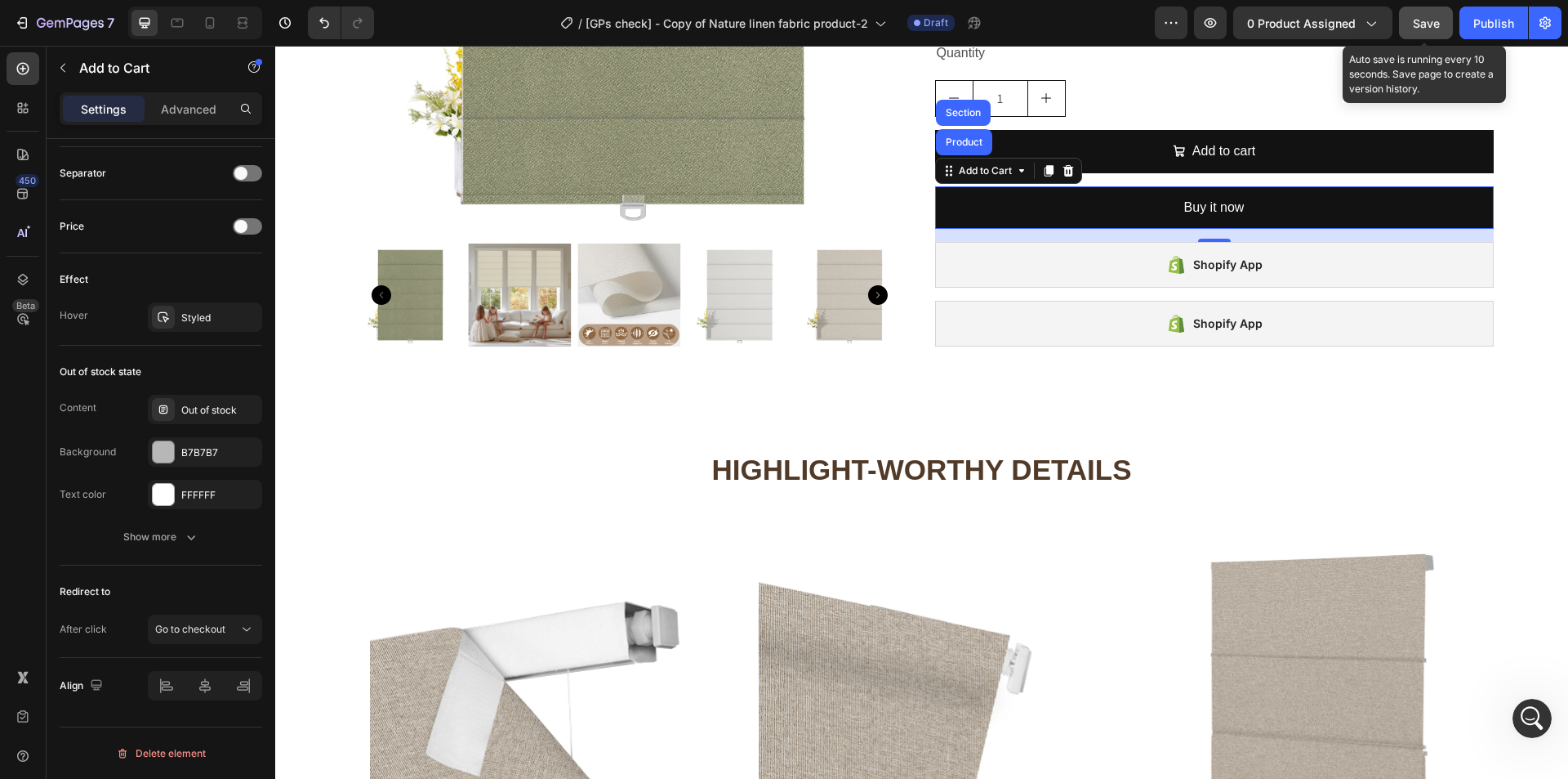
click at [1415, 28] on span "Save" at bounding box center [1426, 23] width 27 height 14
click at [1209, 32] on button "button" at bounding box center [1210, 23] width 33 height 33
click at [1477, 26] on div "Publish" at bounding box center [1494, 23] width 41 height 17
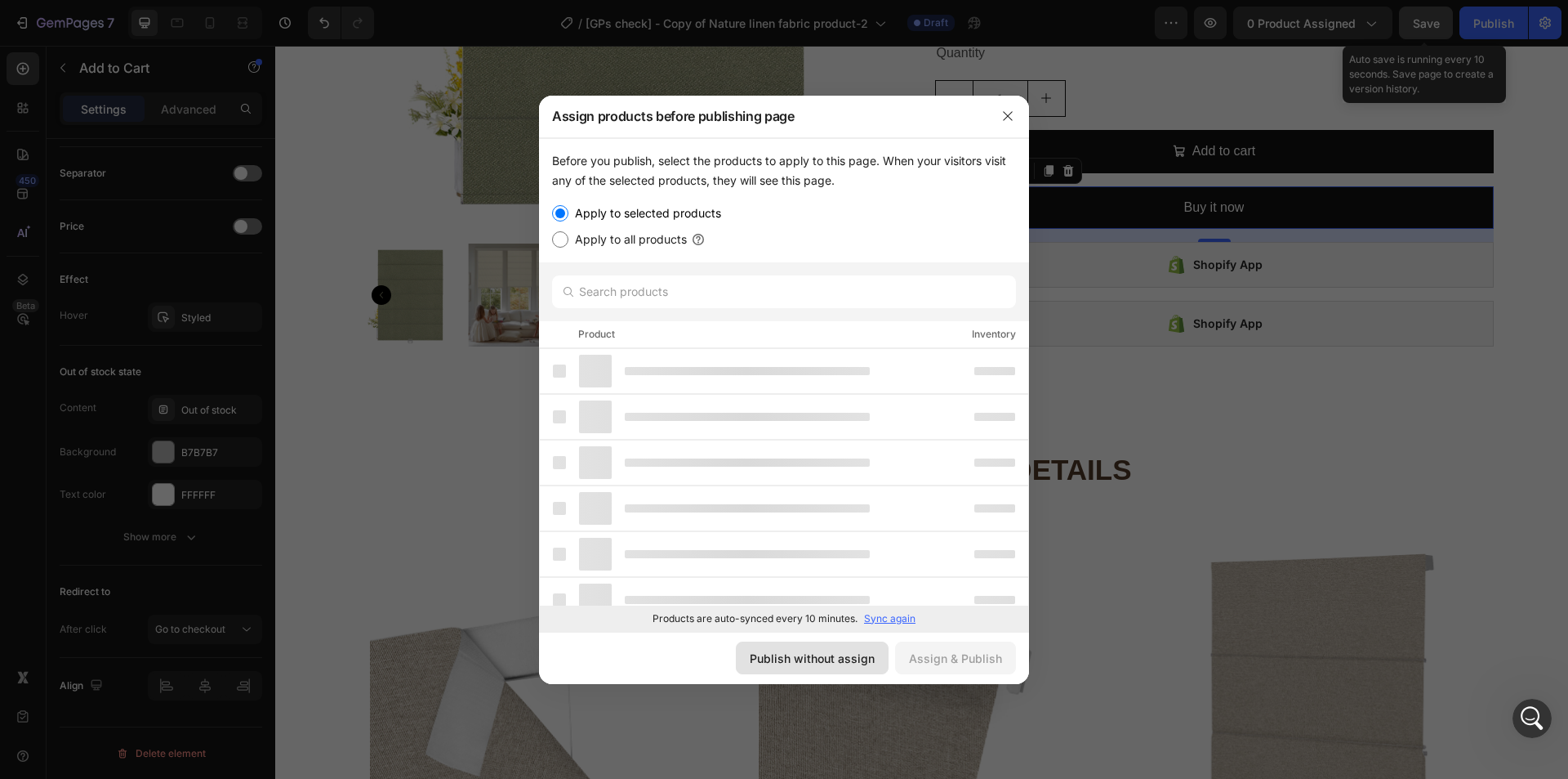
click at [812, 665] on div "Publish without assign" at bounding box center [812, 658] width 125 height 17
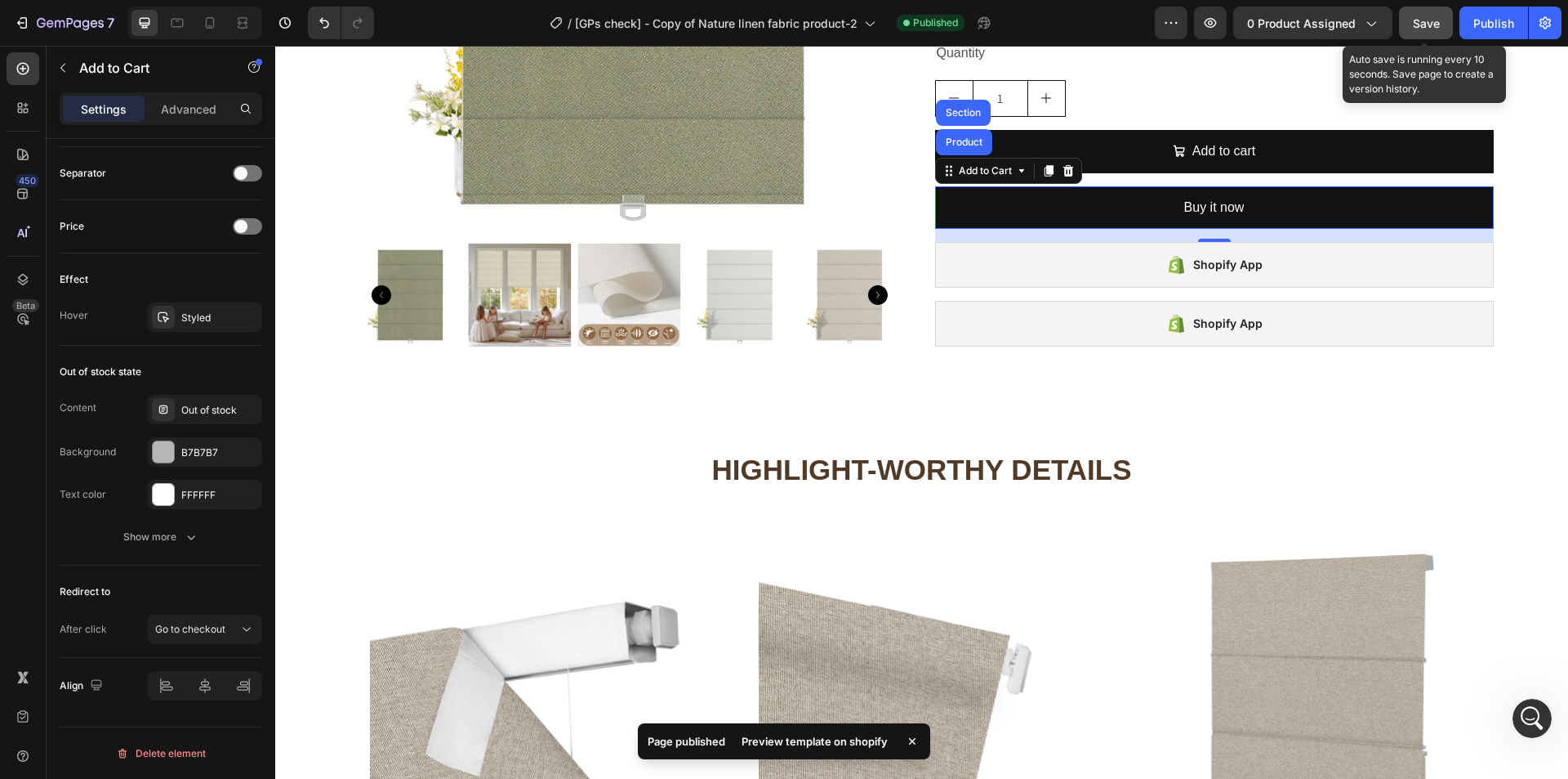
click at [802, 742] on div "Preview template on shopify" at bounding box center [814, 741] width 165 height 23
